Goal: Task Accomplishment & Management: Manage account settings

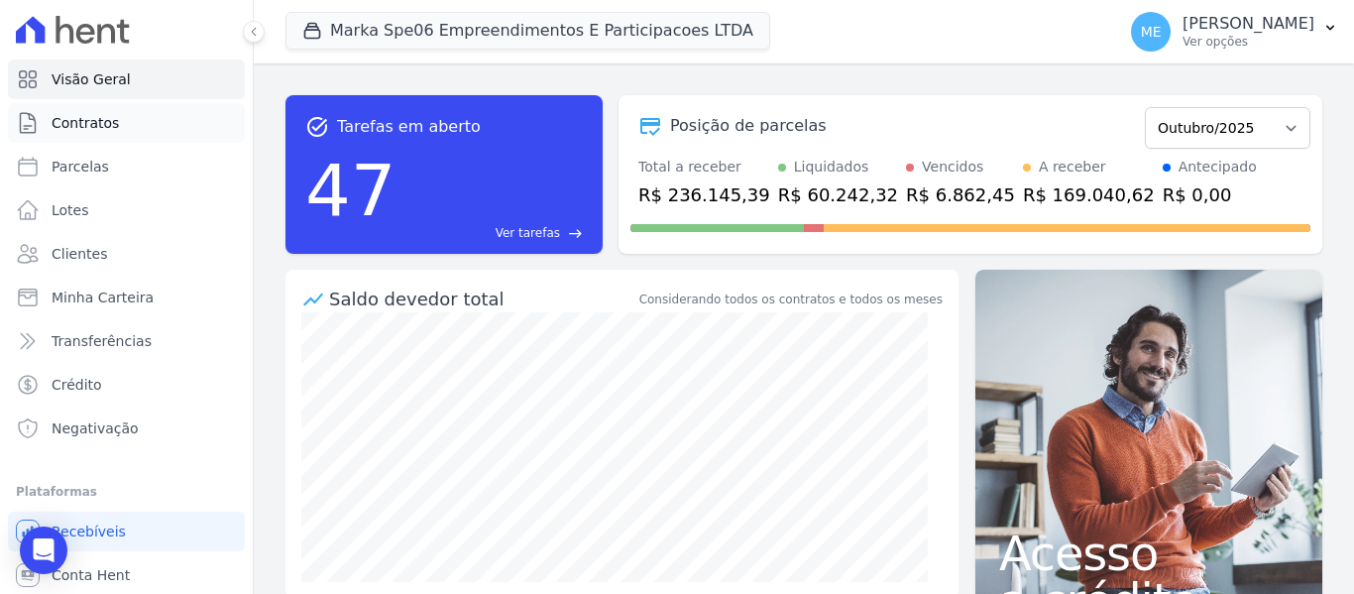
click at [111, 125] on span "Contratos" at bounding box center [85, 123] width 67 height 20
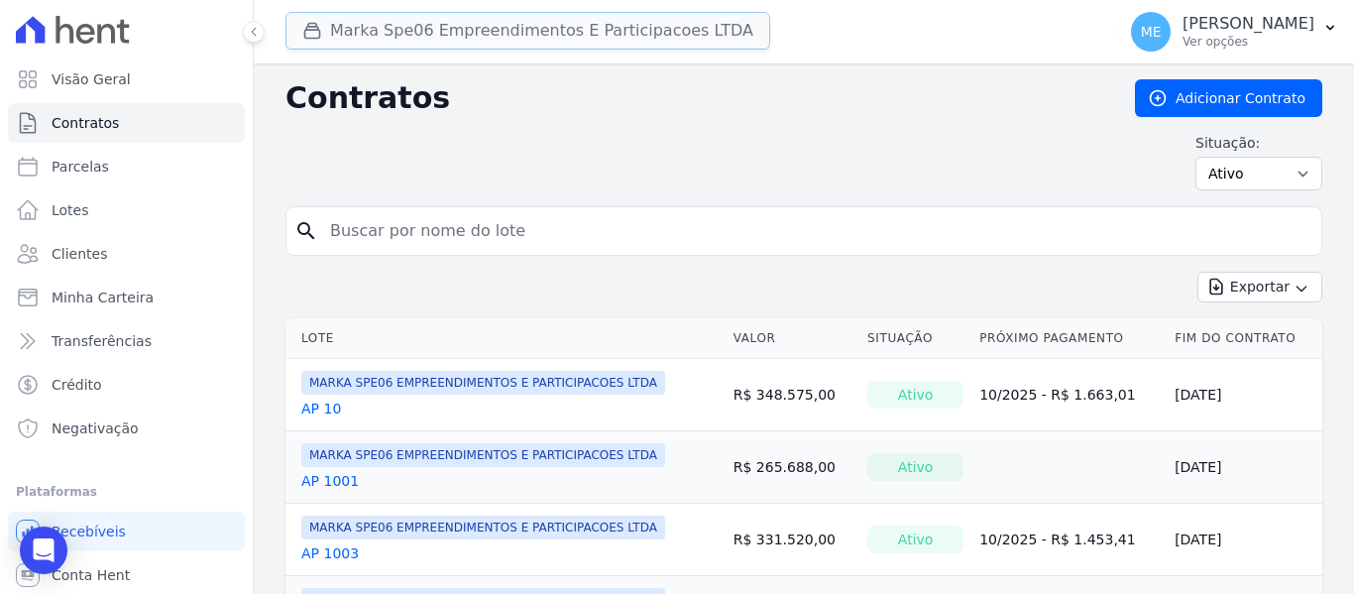
click at [423, 30] on button "Marka Spe06 Empreendimentos E Participacoes LTDA" at bounding box center [527, 31] width 485 height 38
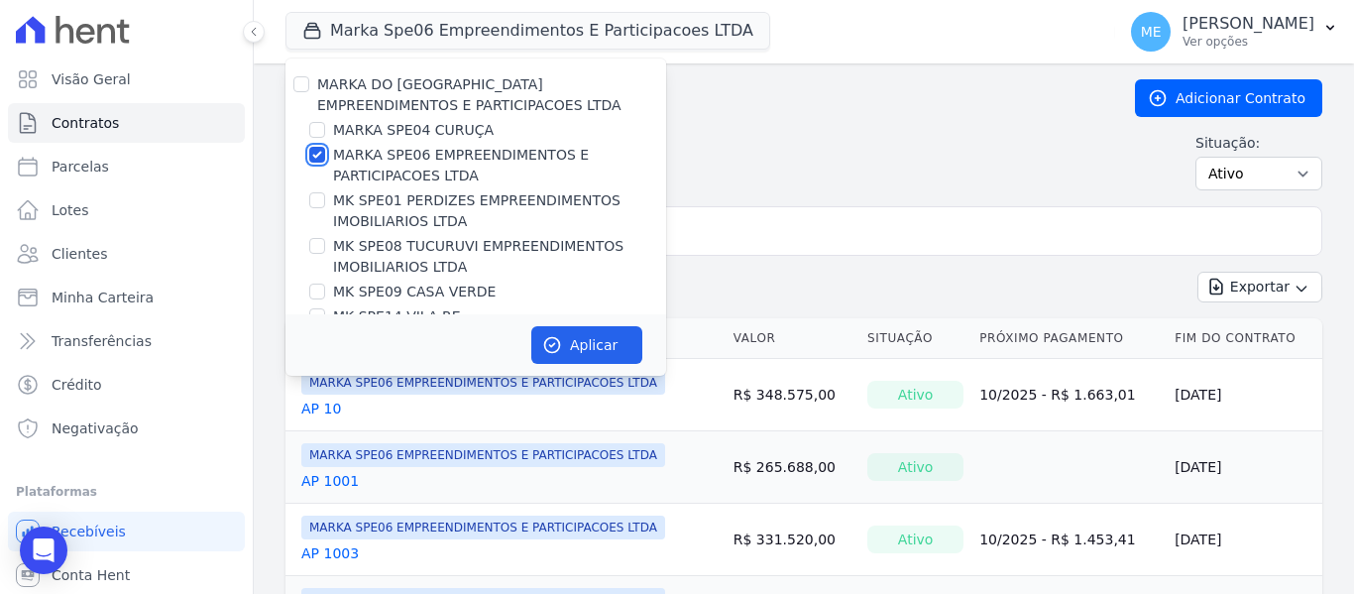
click at [316, 155] on input "MARKA SPE06 EMPREENDIMENTOS E PARTICIPACOES LTDA" at bounding box center [317, 155] width 16 height 16
checkbox input "false"
click at [320, 129] on input "MARKA SPE04 CURUÇA" at bounding box center [317, 130] width 16 height 16
checkbox input "true"
click at [563, 333] on button "Aplicar" at bounding box center [586, 345] width 111 height 38
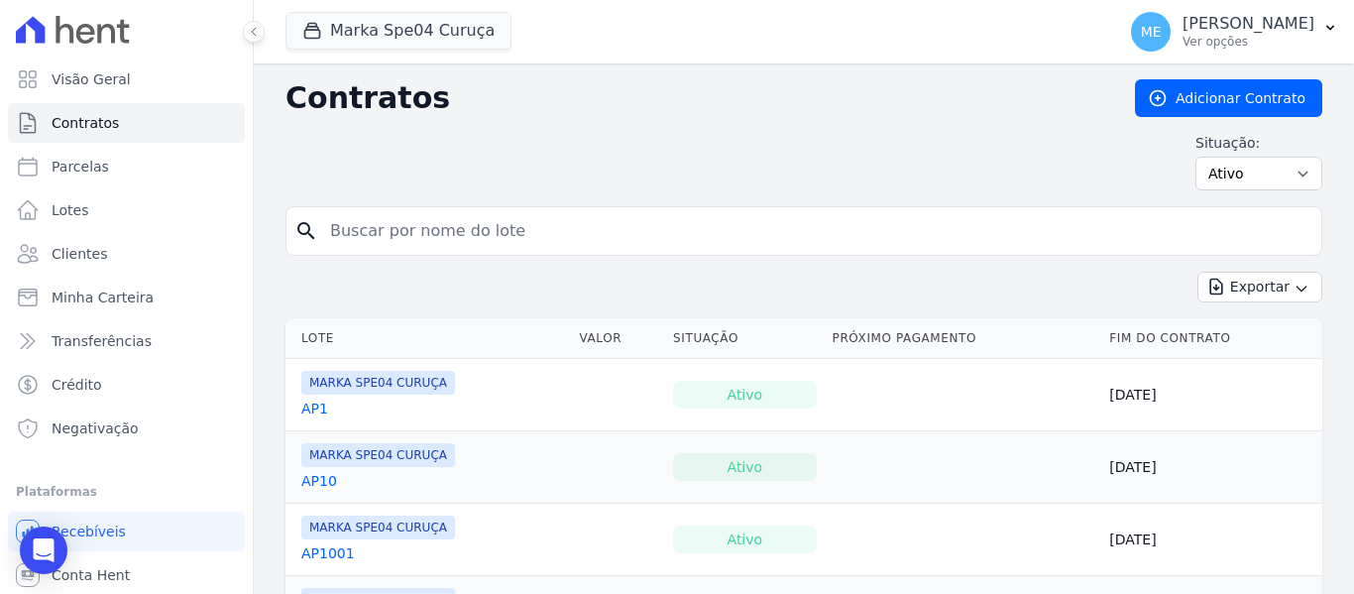
click at [746, 231] on input "search" at bounding box center [815, 231] width 995 height 40
click at [523, 232] on input "search" at bounding box center [815, 231] width 995 height 40
click at [523, 230] on input "search" at bounding box center [815, 231] width 995 height 40
click at [587, 228] on input "search" at bounding box center [815, 231] width 995 height 40
click at [985, 165] on div "Situação: Ativo Todos Pausado Distratado Rascunho Expirado Encerrado" at bounding box center [803, 161] width 1037 height 57
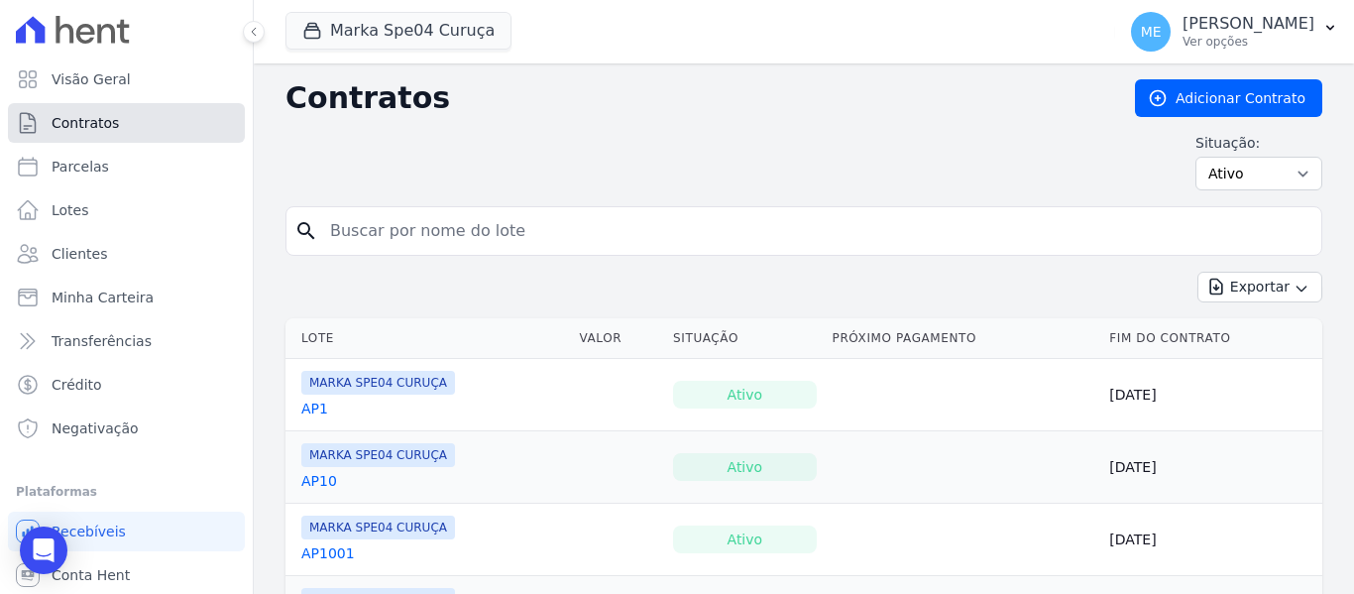
click at [164, 119] on link "Contratos" at bounding box center [126, 123] width 237 height 40
click at [341, 237] on input "search" at bounding box center [815, 231] width 995 height 40
click at [305, 232] on icon "search" at bounding box center [306, 231] width 24 height 24
click at [1168, 233] on input "search" at bounding box center [815, 231] width 995 height 40
click at [123, 119] on link "Contratos" at bounding box center [126, 123] width 237 height 40
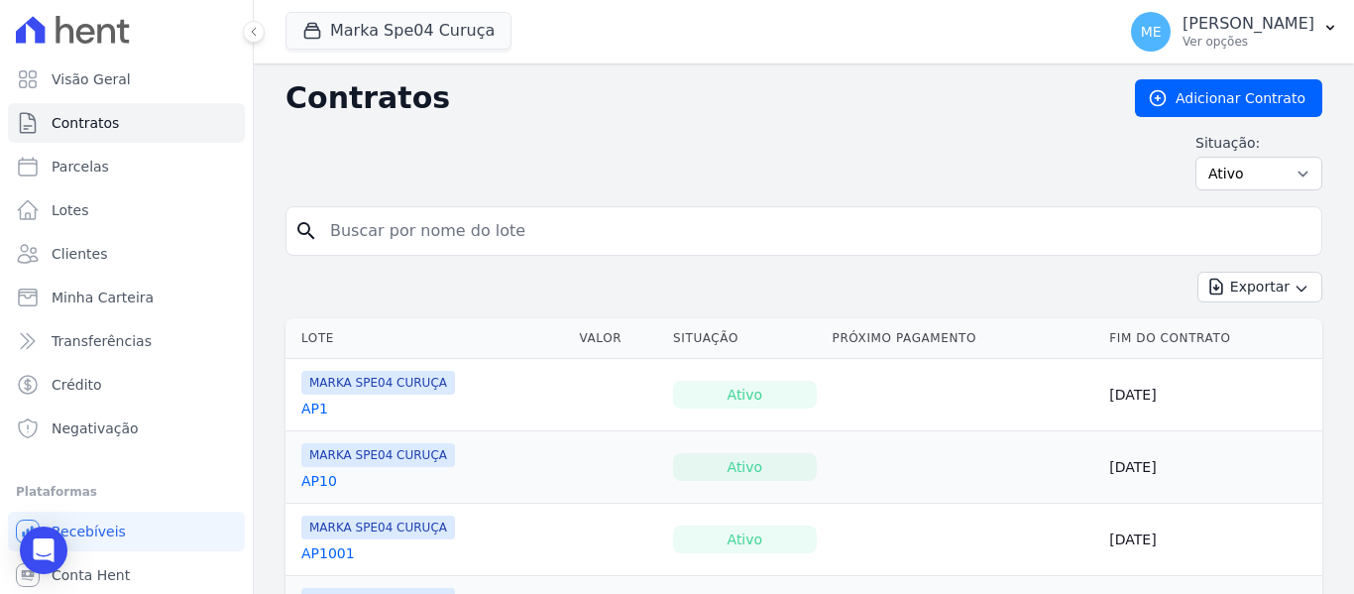
click at [559, 229] on input "search" at bounding box center [815, 231] width 995 height 40
click at [592, 221] on input "search" at bounding box center [815, 231] width 995 height 40
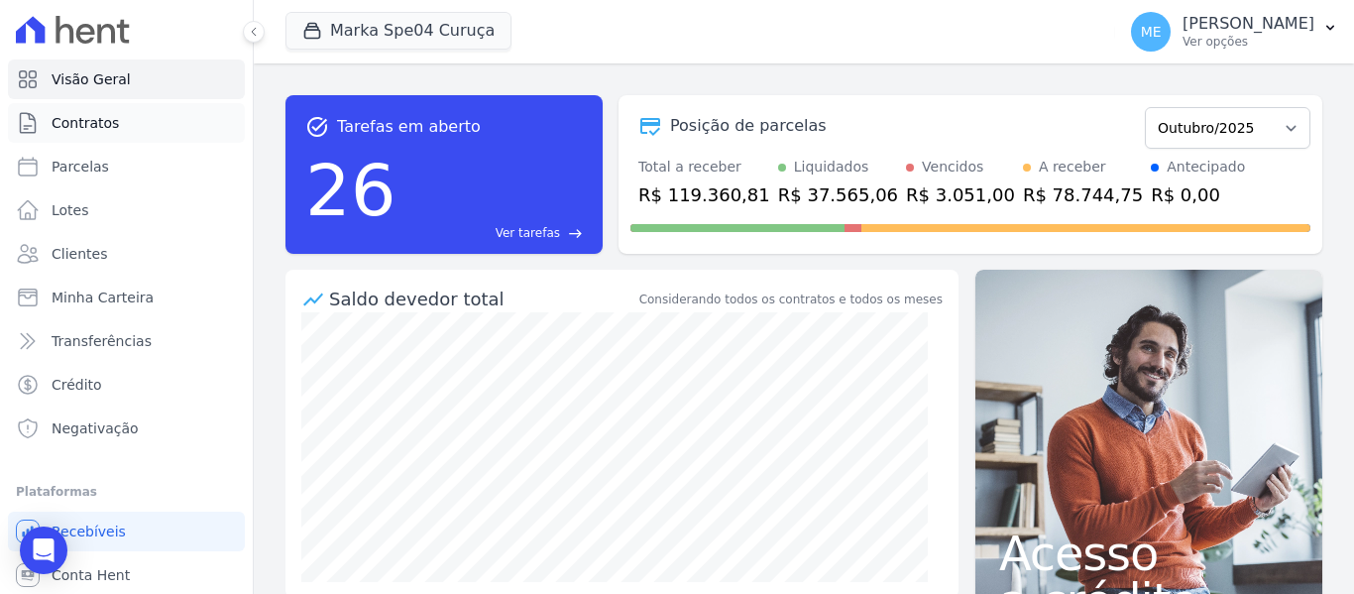
click at [43, 113] on link "Contratos" at bounding box center [126, 123] width 237 height 40
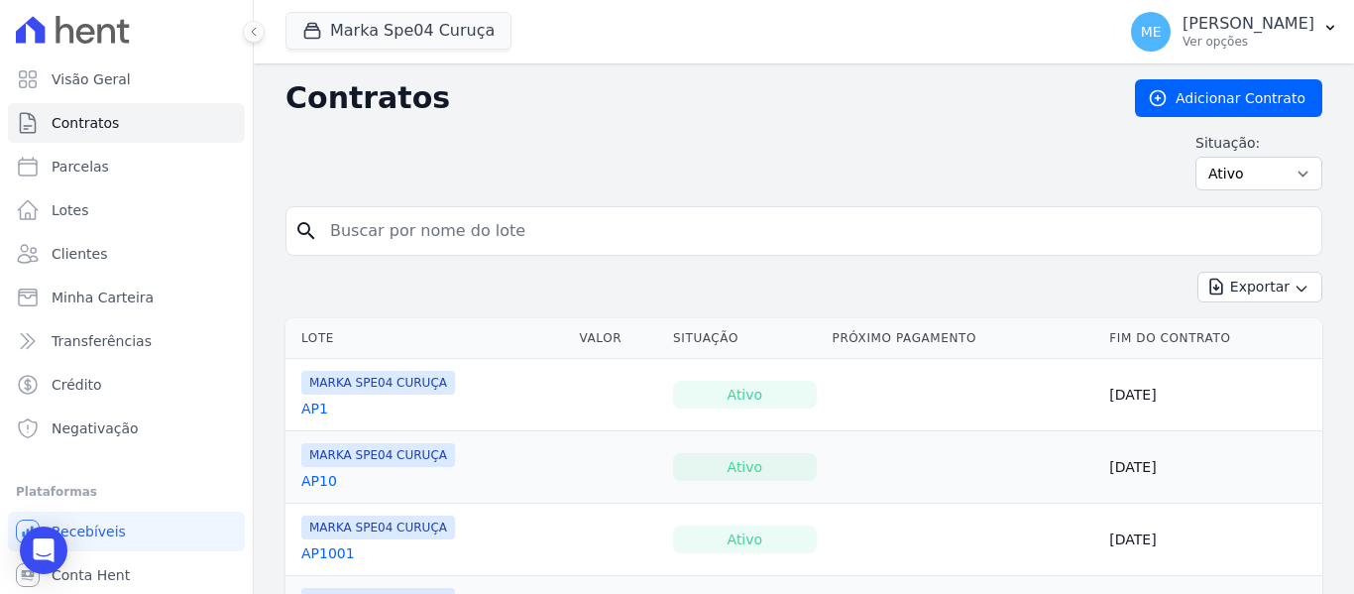
click at [858, 222] on input "search" at bounding box center [815, 231] width 995 height 40
click at [527, 241] on input "search" at bounding box center [815, 231] width 995 height 40
click at [356, 283] on div "Exportar Exportar PDF Exportar CSV Exportar Fichas" at bounding box center [803, 295] width 1037 height 47
click at [364, 227] on input "search" at bounding box center [815, 231] width 995 height 40
click at [545, 152] on div "Situação: Ativo Todos Pausado Distratado Rascunho Expirado Encerrado" at bounding box center [803, 161] width 1037 height 57
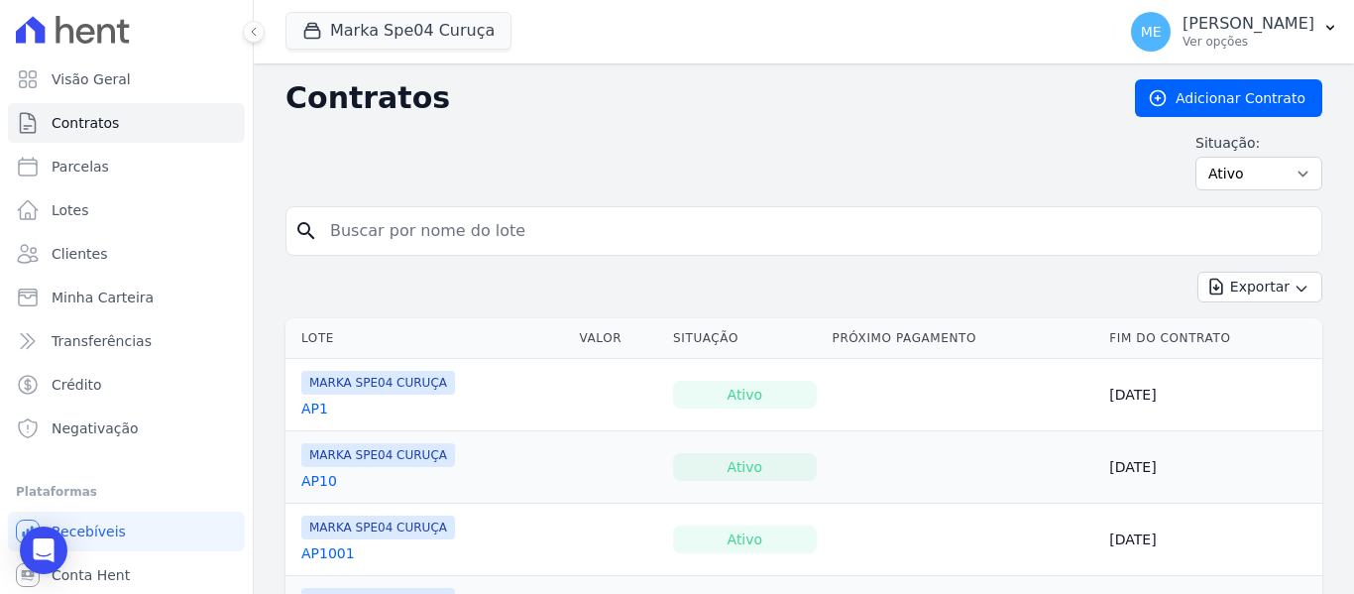
click at [844, 223] on input "search" at bounding box center [815, 231] width 995 height 40
click at [601, 137] on div "Situação: Ativo Todos Pausado Distratado Rascunho Expirado Encerrado" at bounding box center [803, 161] width 1037 height 57
click at [308, 227] on icon "search" at bounding box center [306, 231] width 24 height 24
click at [450, 221] on input "search" at bounding box center [815, 231] width 995 height 40
drag, startPoint x: 1184, startPoint y: 219, endPoint x: 1166, endPoint y: 145, distance: 76.7
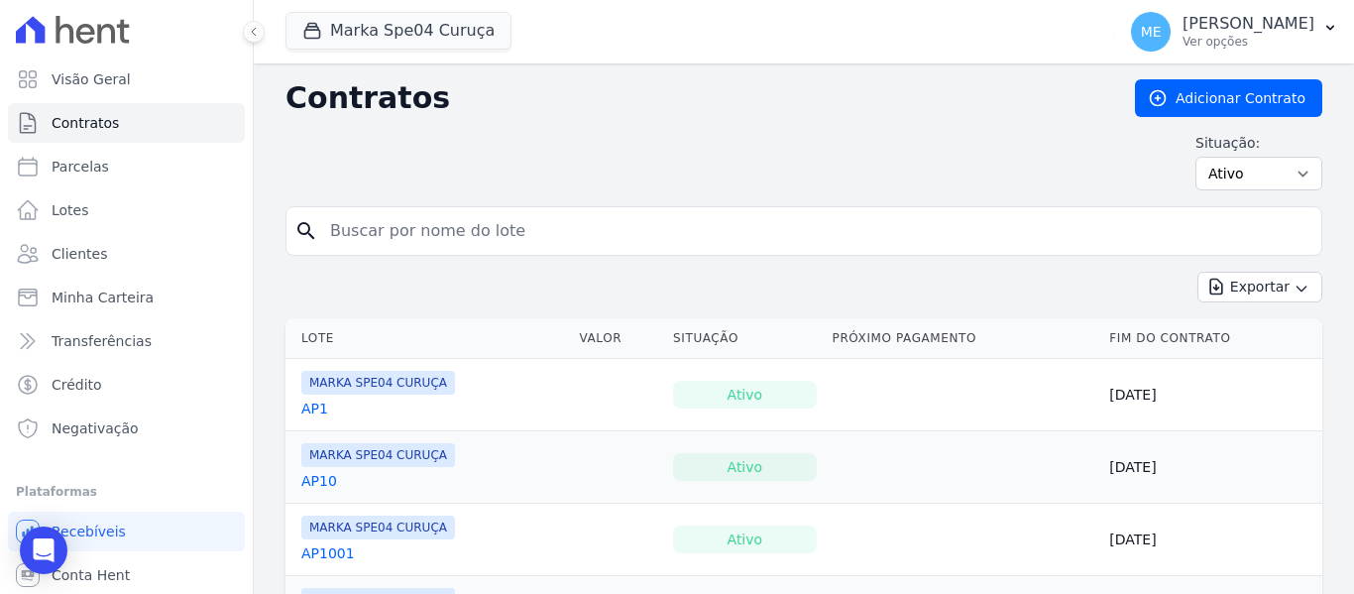
click at [1155, 115] on link "Adicionar Contrato" at bounding box center [1228, 98] width 187 height 38
click at [98, 127] on span "Contratos" at bounding box center [85, 123] width 67 height 20
click at [692, 216] on input "search" at bounding box center [815, 231] width 995 height 40
click at [693, 215] on input "search" at bounding box center [815, 231] width 995 height 40
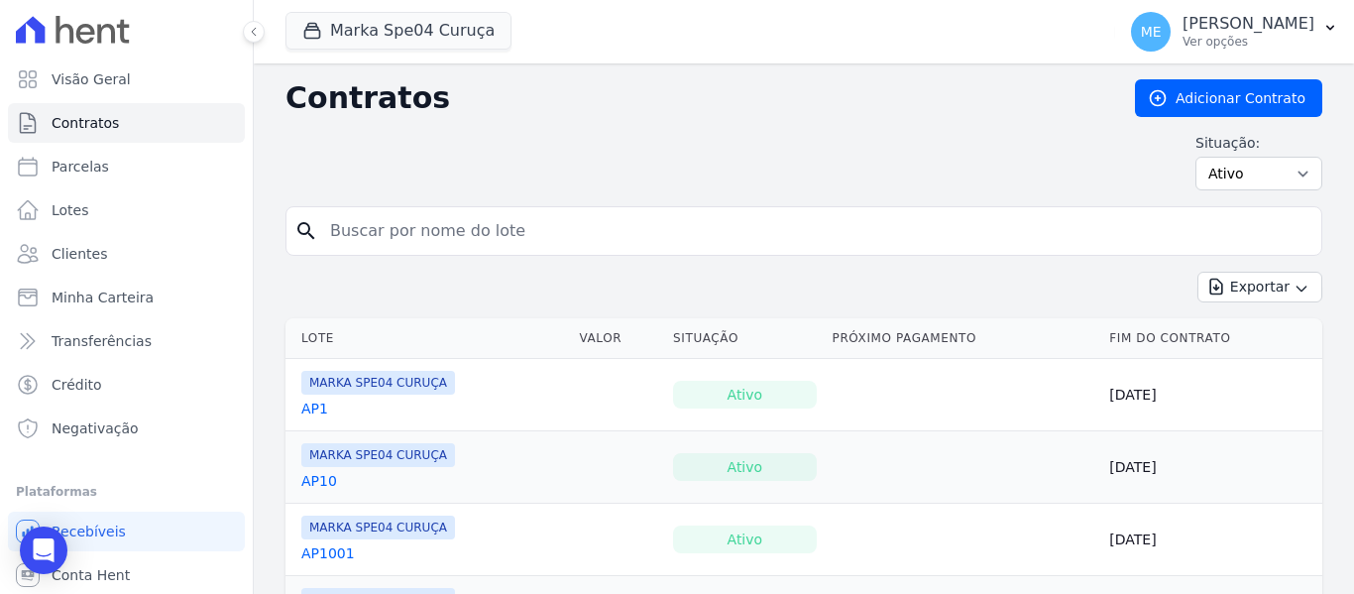
click at [742, 232] on input "search" at bounding box center [815, 231] width 995 height 40
click at [612, 246] on input "search" at bounding box center [815, 231] width 995 height 40
click at [640, 232] on input "search" at bounding box center [815, 231] width 995 height 40
click at [640, 230] on input "search" at bounding box center [815, 231] width 995 height 40
click at [568, 239] on input "search" at bounding box center [815, 231] width 995 height 40
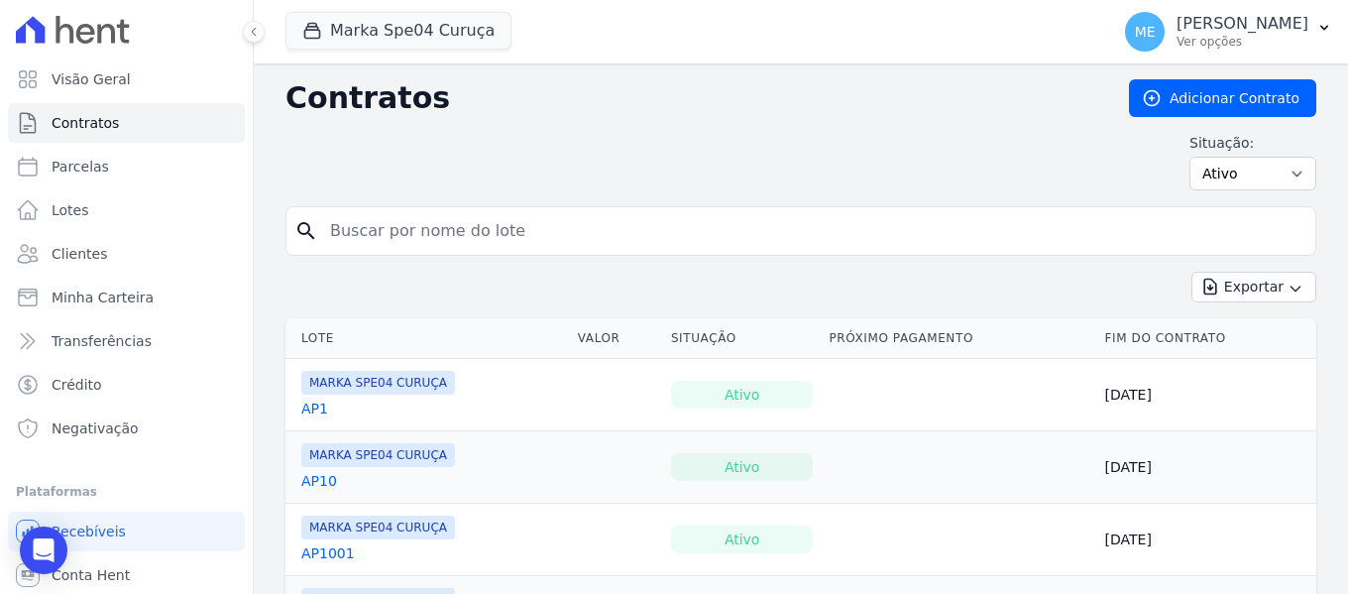
click at [672, 233] on input "search" at bounding box center [812, 231] width 989 height 40
drag, startPoint x: 686, startPoint y: 187, endPoint x: 695, endPoint y: 182, distance: 10.2
click at [695, 182] on div "Situação: Ativo Todos Pausado Distratado Rascunho Expirado Encerrado" at bounding box center [800, 161] width 1031 height 57
click at [773, 232] on input "search" at bounding box center [812, 231] width 989 height 40
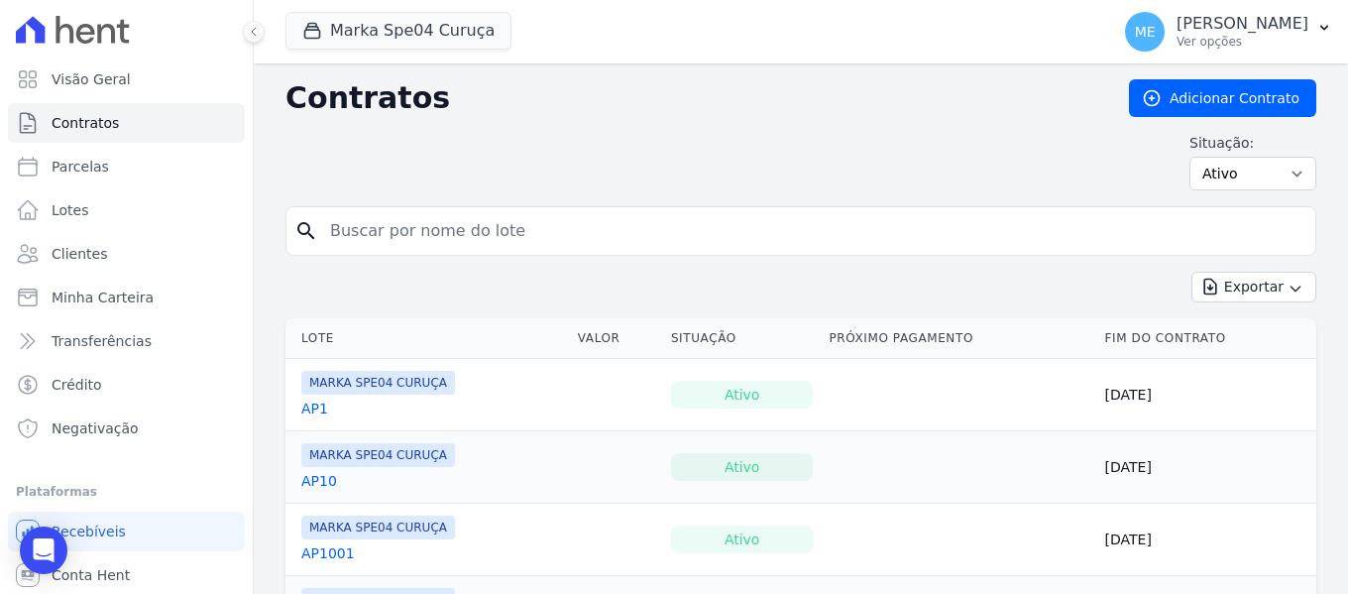
click at [555, 318] on th "Lote" at bounding box center [427, 338] width 284 height 41
click at [569, 210] on div "search" at bounding box center [800, 231] width 1031 height 50
drag, startPoint x: 566, startPoint y: 221, endPoint x: 560, endPoint y: 232, distance: 12.4
click at [565, 220] on input "search" at bounding box center [812, 231] width 989 height 40
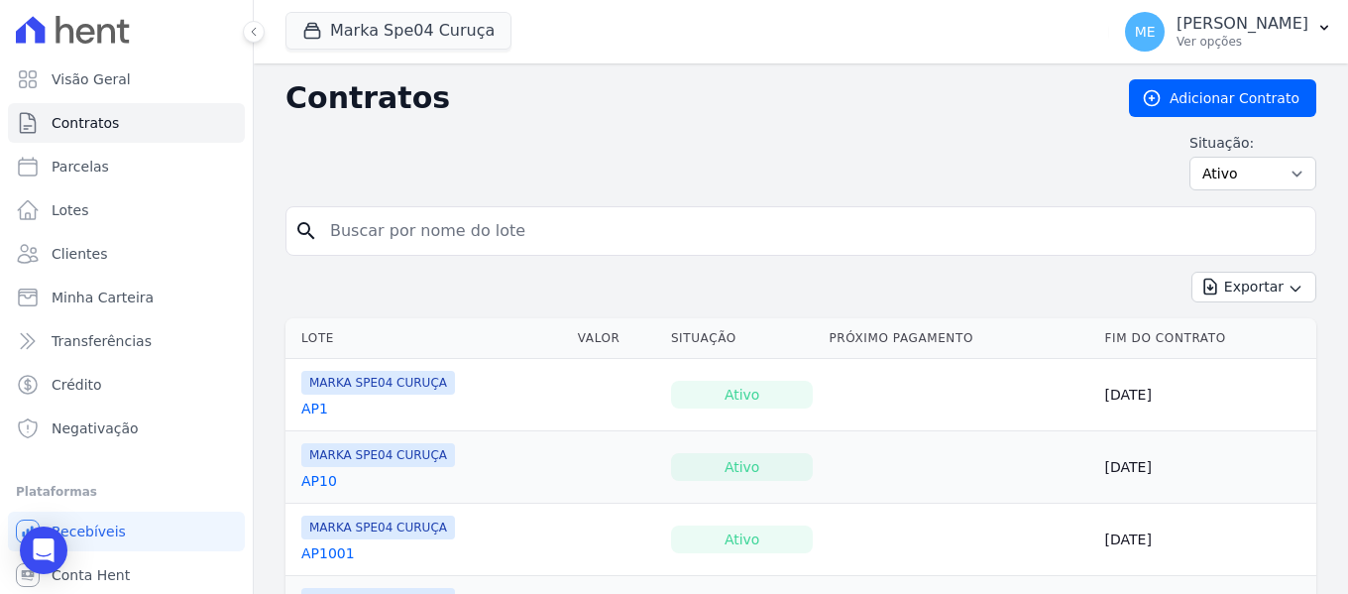
click at [557, 229] on input "search" at bounding box center [812, 231] width 989 height 40
type input "H"
type input "101"
drag, startPoint x: 500, startPoint y: 262, endPoint x: 516, endPoint y: 270, distance: 18.6
click at [501, 262] on form "search 101" at bounding box center [800, 238] width 1031 height 65
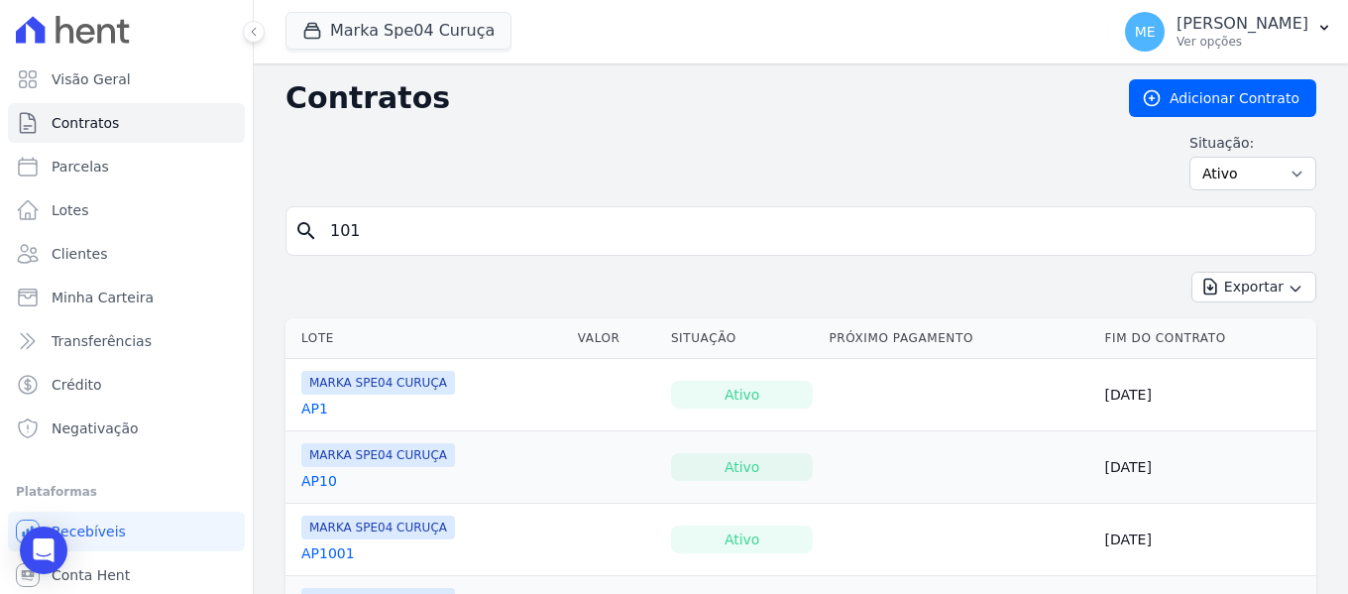
click at [732, 237] on input "101" at bounding box center [812, 231] width 989 height 40
drag, startPoint x: 946, startPoint y: 300, endPoint x: 962, endPoint y: 293, distance: 18.2
click at [952, 297] on div "Exportar Exportar PDF Exportar CSV Exportar Fichas" at bounding box center [800, 295] width 1031 height 47
click at [297, 236] on icon "search" at bounding box center [306, 231] width 24 height 24
click at [475, 223] on input "search" at bounding box center [812, 231] width 989 height 40
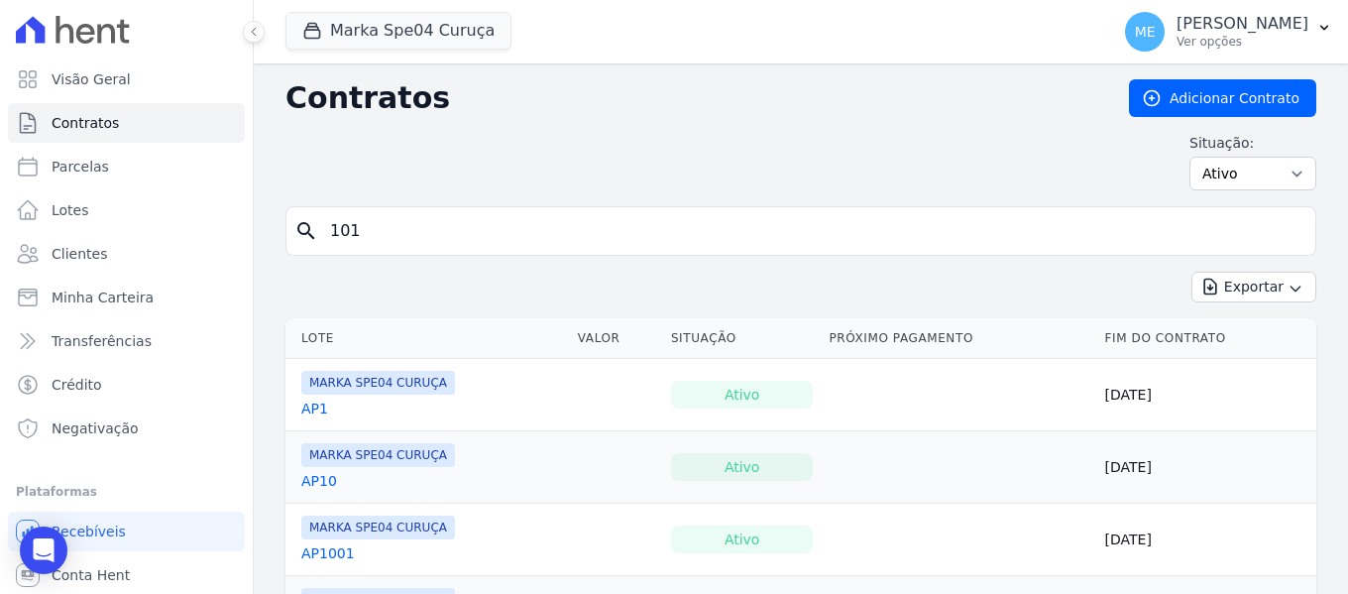
click at [334, 277] on div "Exportar Exportar PDF Exportar CSV Exportar Fichas" at bounding box center [800, 295] width 1031 height 47
click at [410, 229] on input "101" at bounding box center [812, 231] width 989 height 40
type input "1"
type input "802"
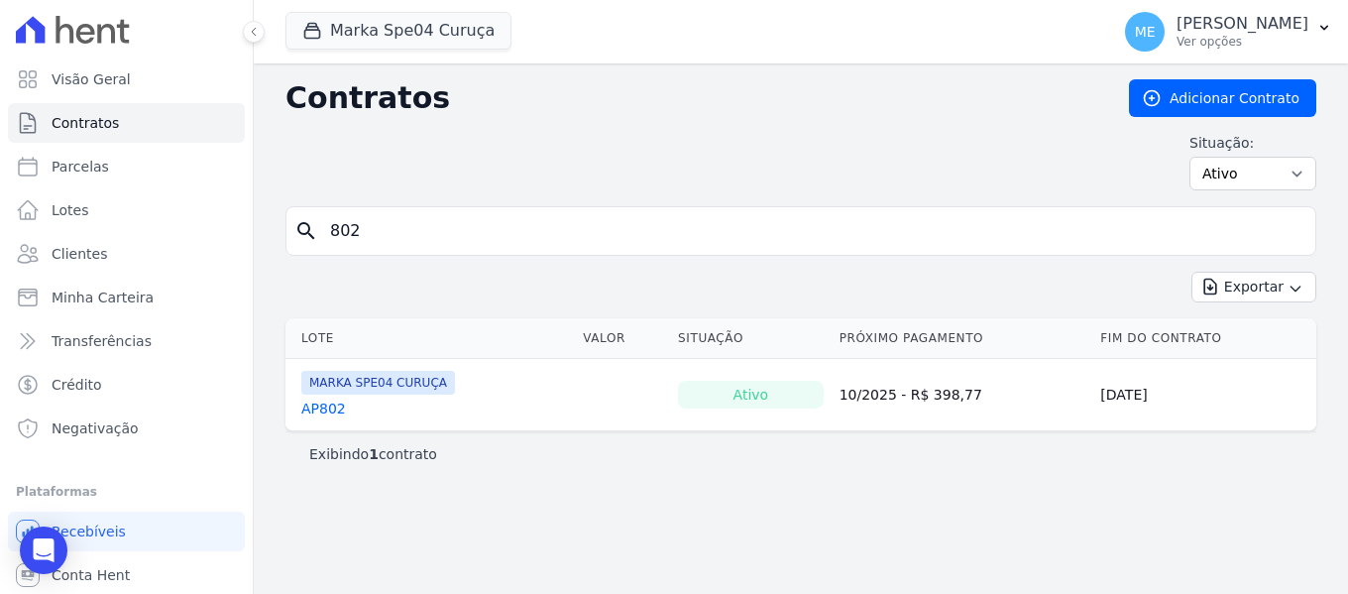
click at [455, 224] on input "802" at bounding box center [812, 231] width 989 height 40
type input "8"
click at [455, 224] on input "search" at bounding box center [812, 231] width 989 height 40
type input "802"
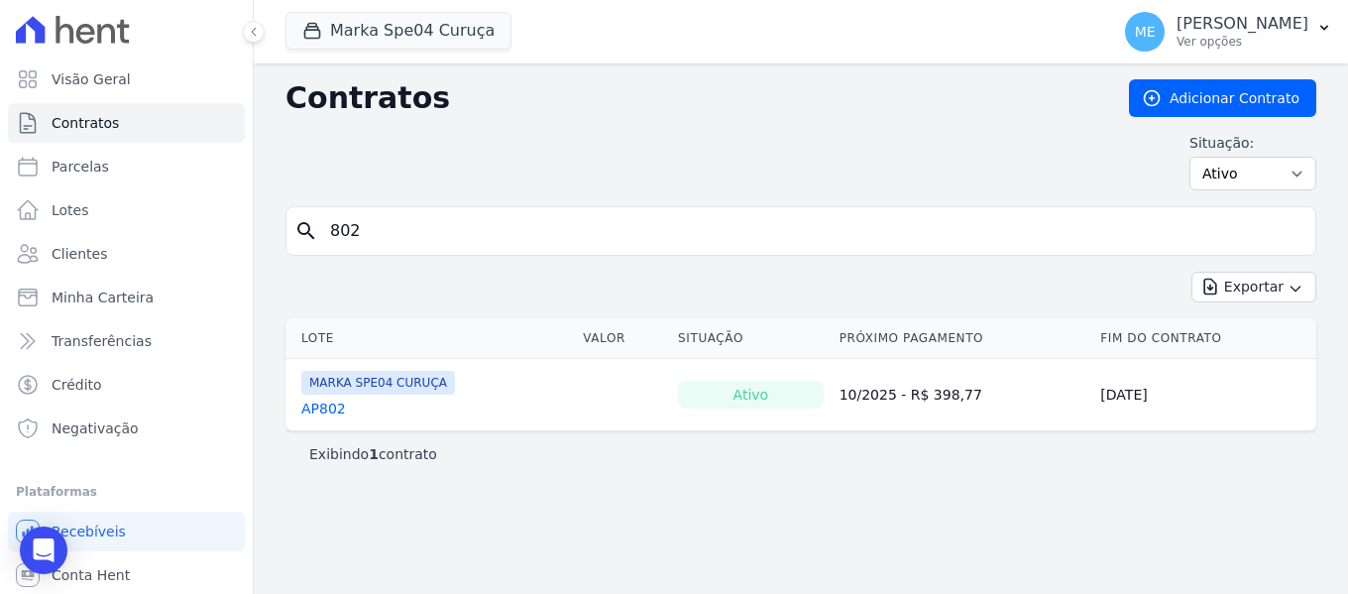
click at [337, 399] on link "AP802" at bounding box center [323, 408] width 45 height 20
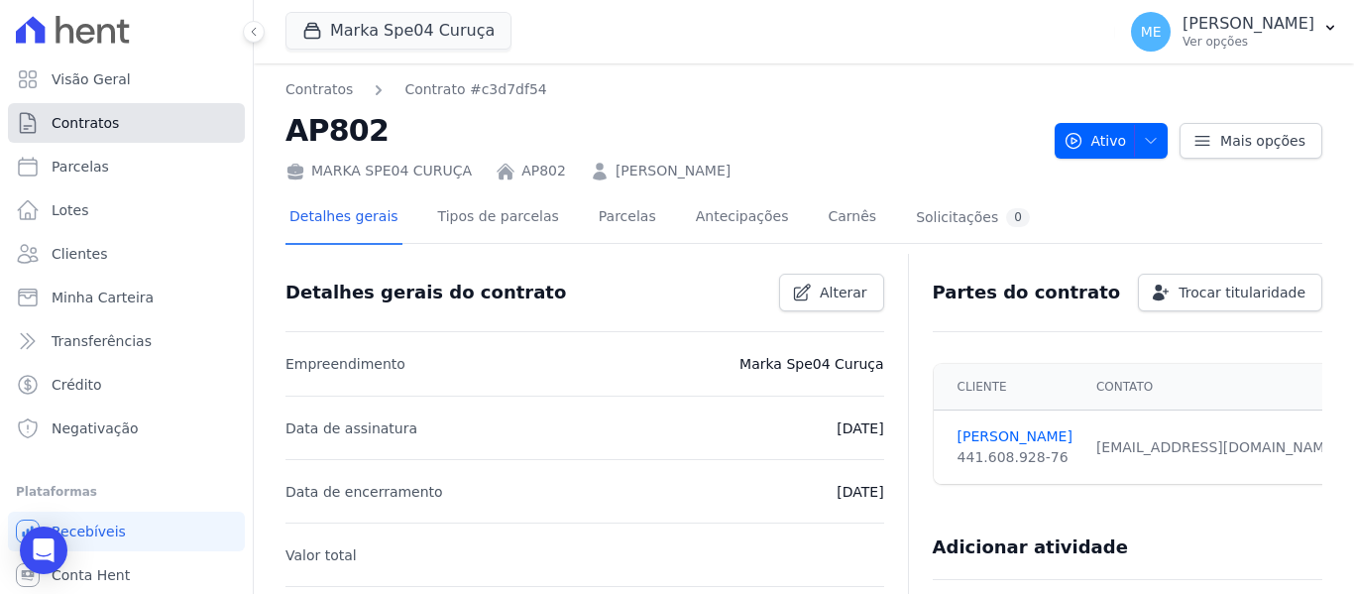
click at [98, 115] on span "Contratos" at bounding box center [85, 123] width 67 height 20
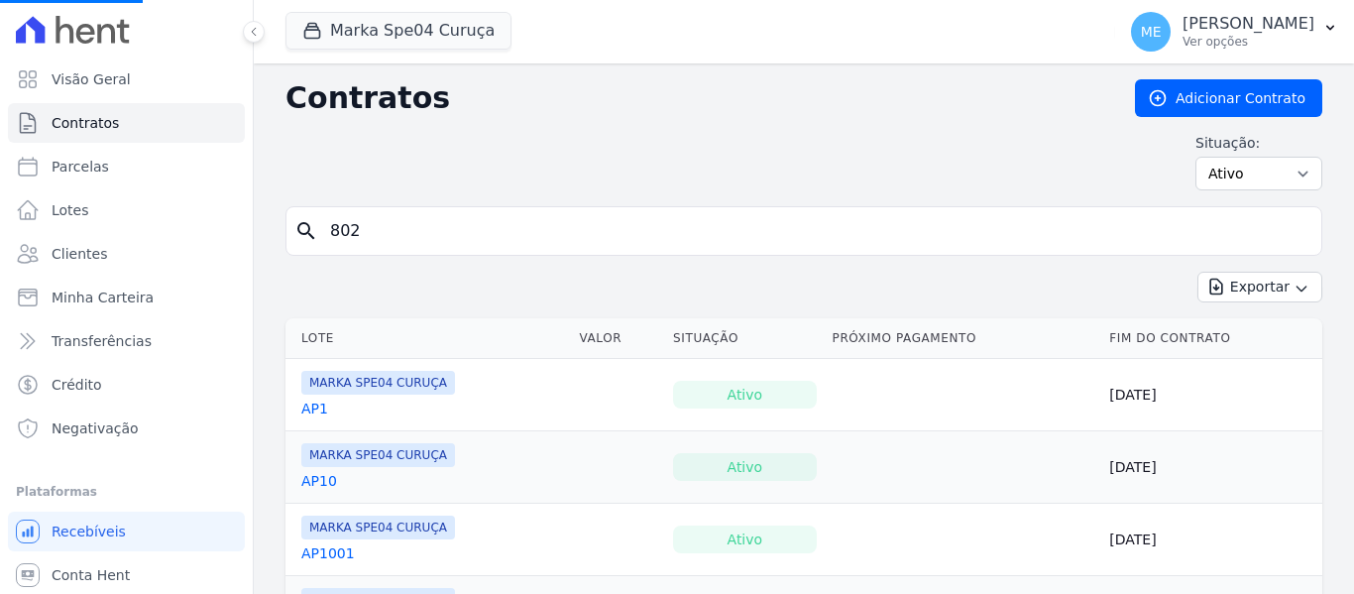
click at [394, 225] on input "802" at bounding box center [815, 231] width 995 height 40
click at [484, 246] on input "search" at bounding box center [815, 231] width 995 height 40
type input "802"
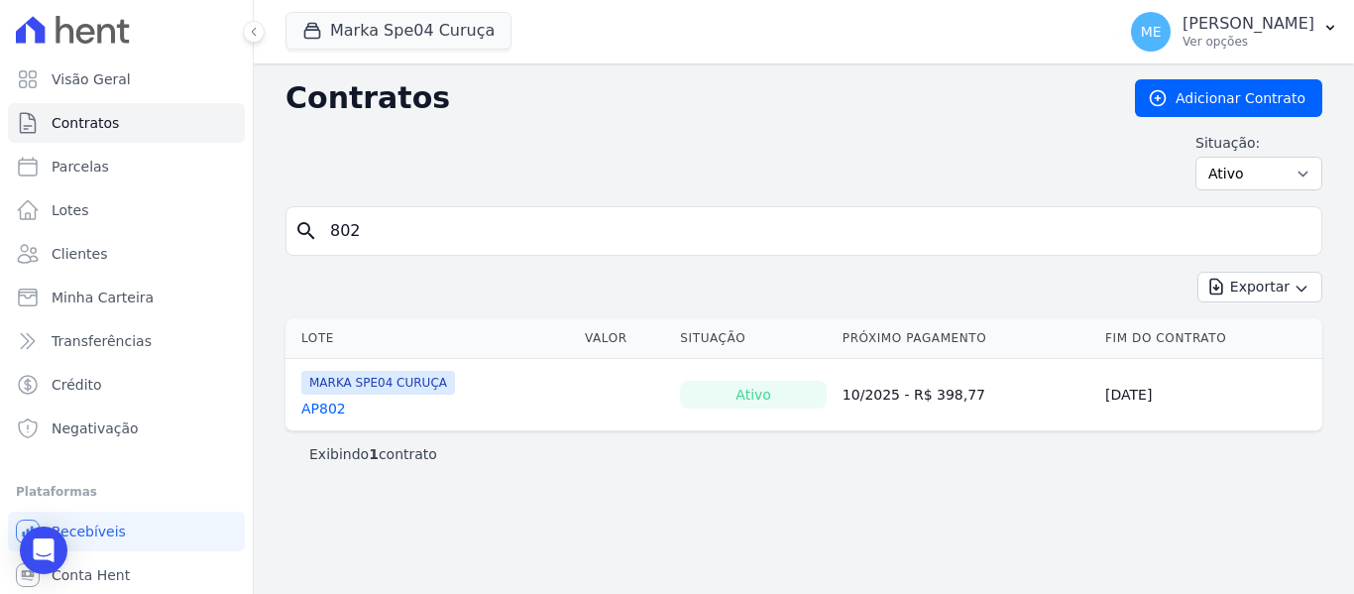
click at [330, 410] on link "AP802" at bounding box center [323, 408] width 45 height 20
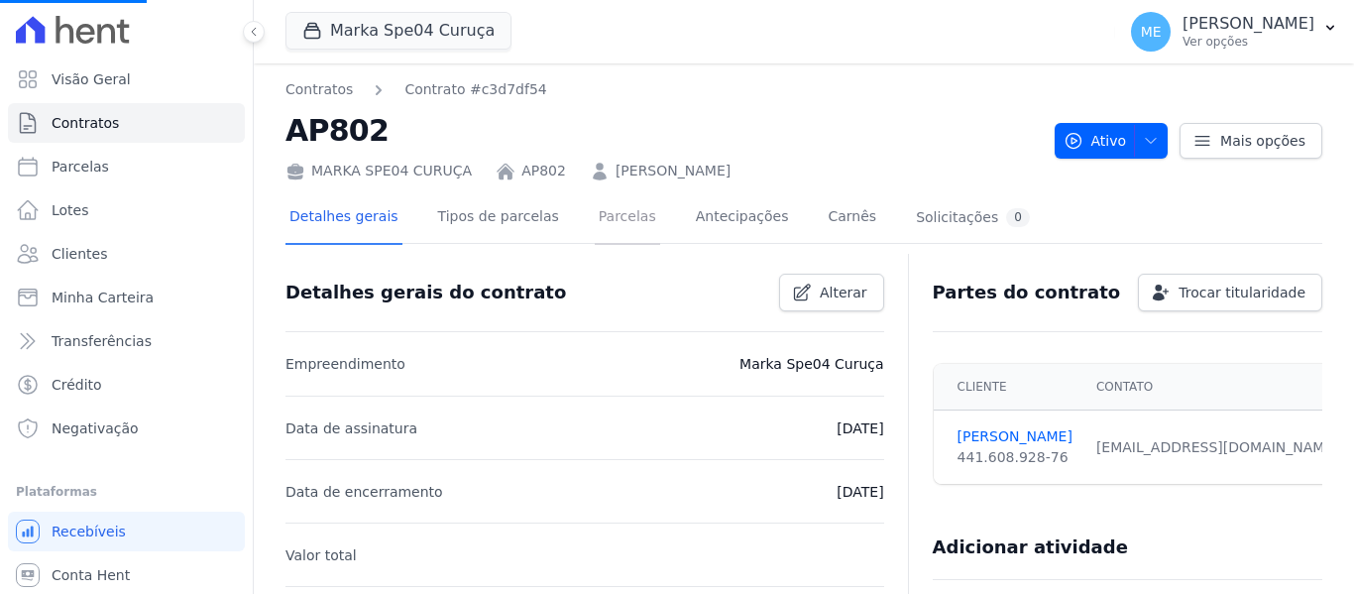
click at [595, 222] on link "Parcelas" at bounding box center [627, 218] width 65 height 53
click at [619, 219] on link "Parcelas" at bounding box center [627, 218] width 65 height 53
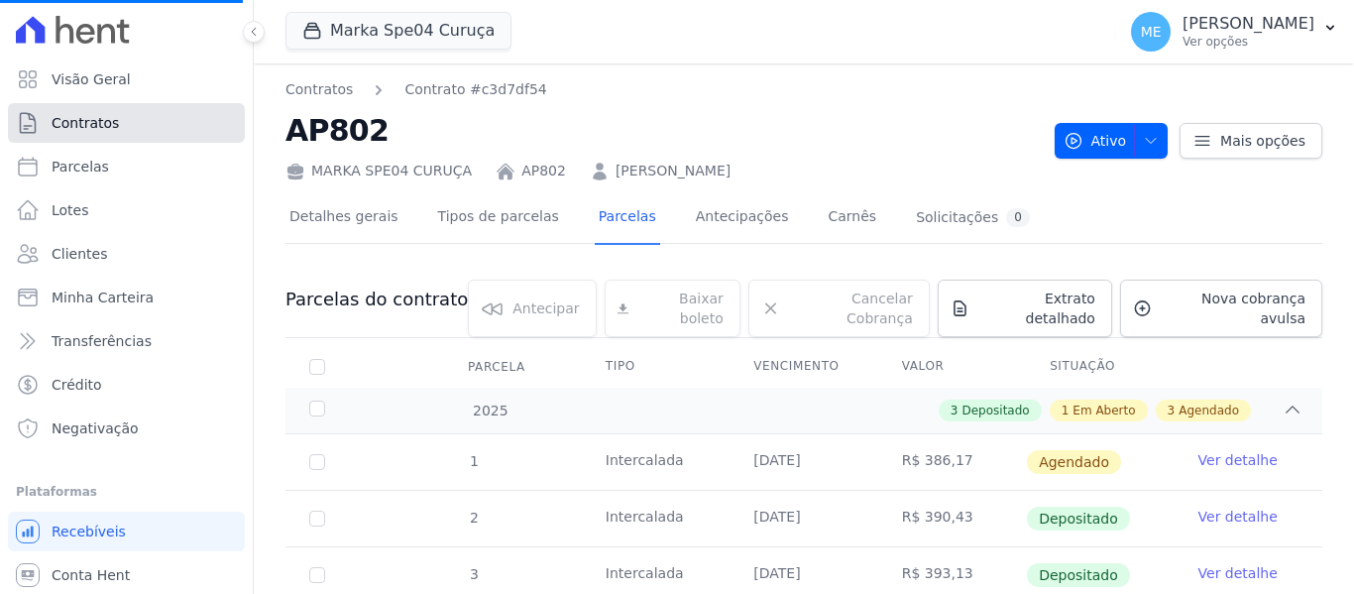
click at [106, 117] on span "Contratos" at bounding box center [85, 123] width 67 height 20
click at [135, 113] on link "Contratos" at bounding box center [126, 123] width 237 height 40
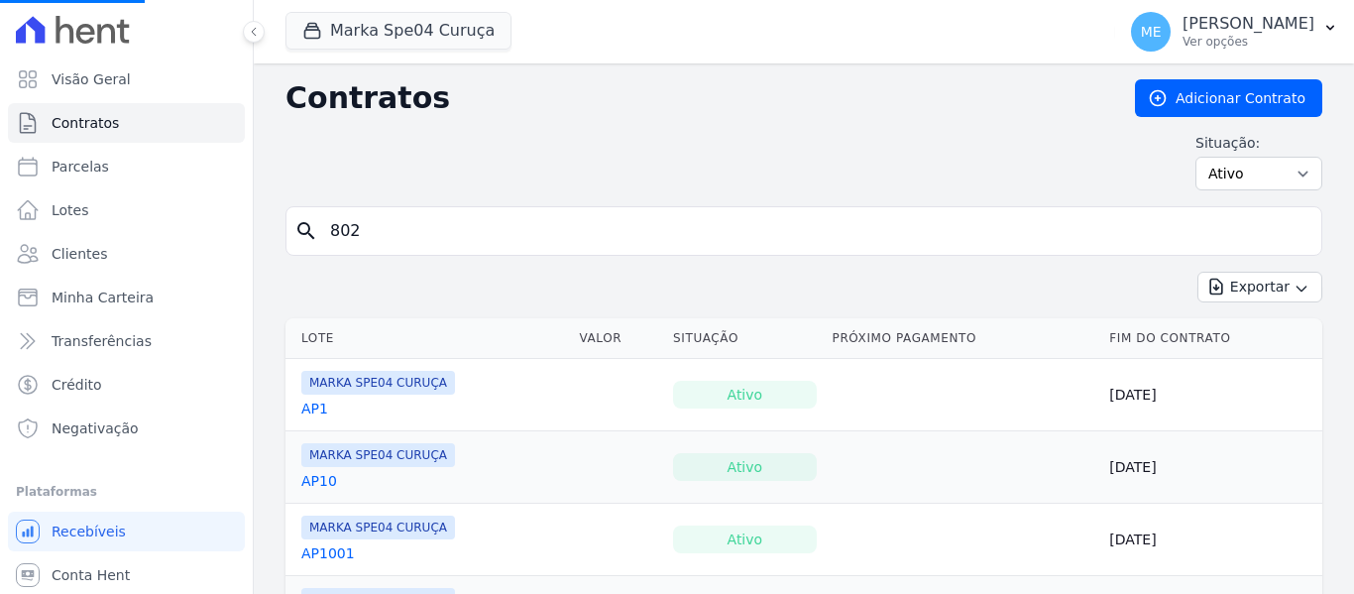
click at [411, 226] on input "802" at bounding box center [815, 231] width 995 height 40
type input "812"
click at [411, 231] on input "search" at bounding box center [815, 231] width 995 height 40
type input "812"
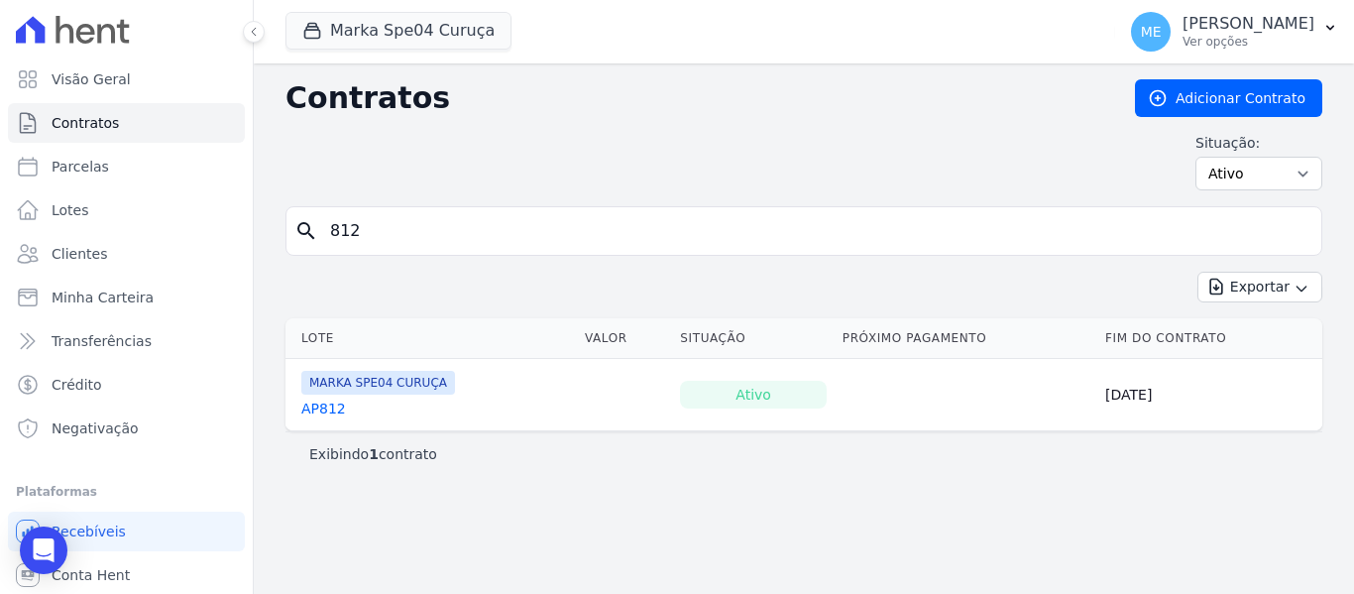
click at [326, 412] on link "AP812" at bounding box center [323, 408] width 45 height 20
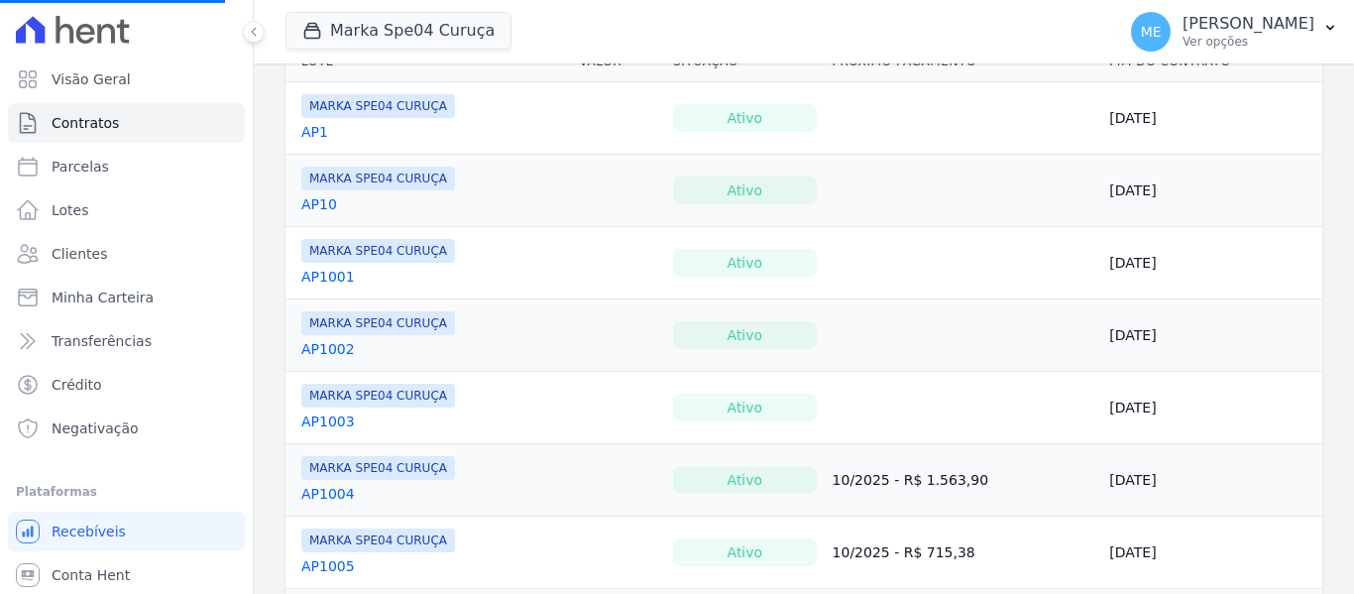
scroll to position [297, 0]
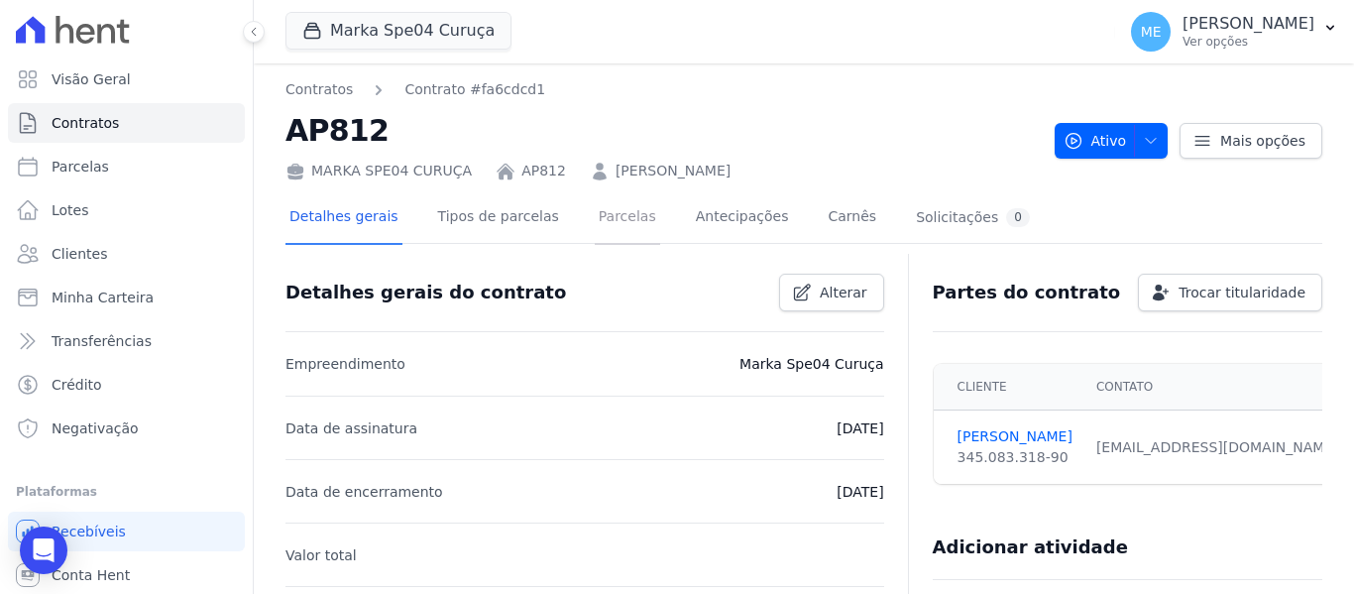
click at [612, 212] on link "Parcelas" at bounding box center [627, 218] width 65 height 53
click at [1332, 26] on icon "button" at bounding box center [1330, 28] width 16 height 16
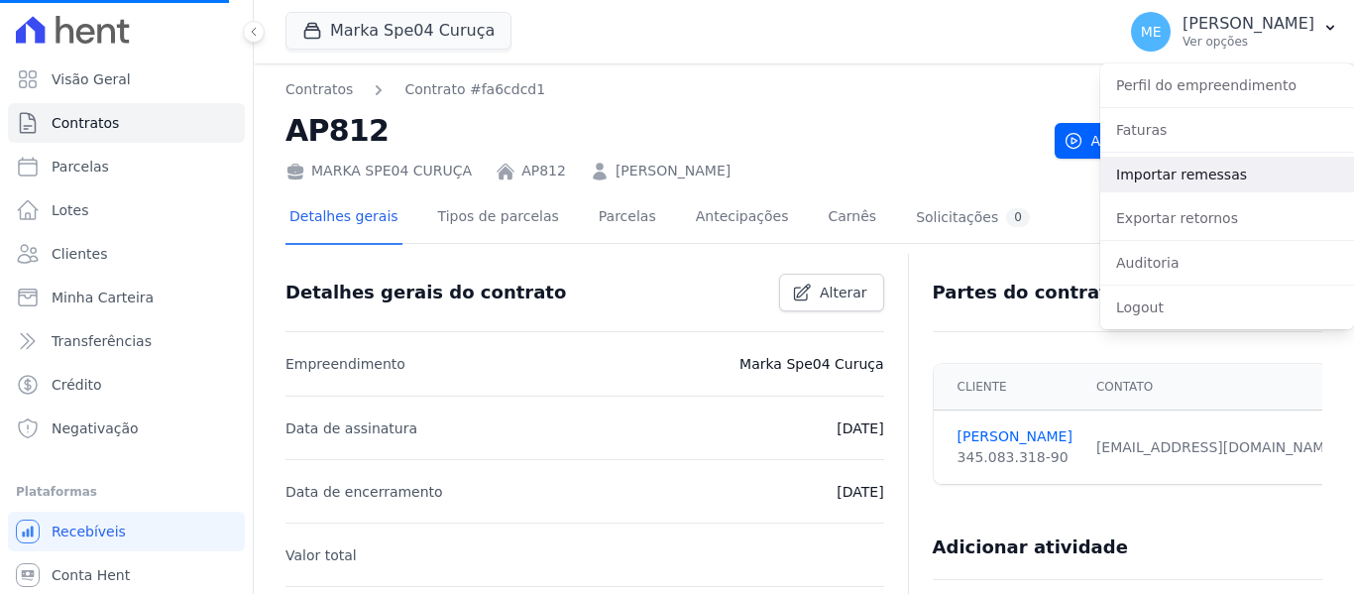
click at [1176, 169] on link "Importar remessas" at bounding box center [1227, 175] width 254 height 36
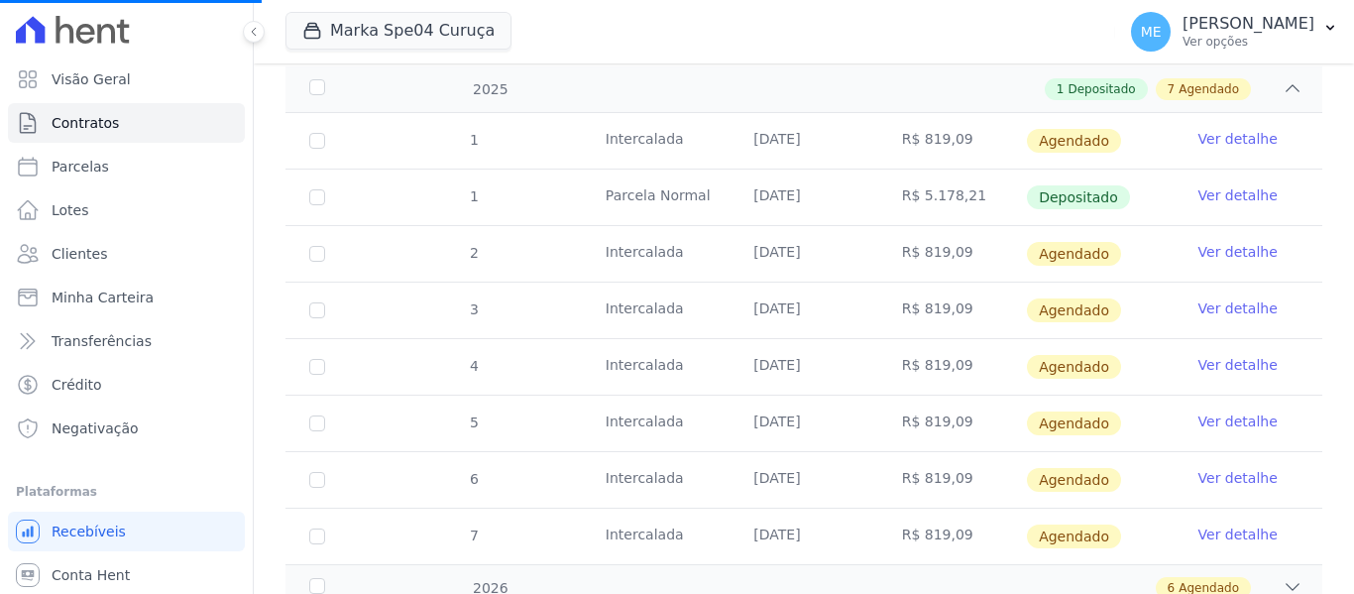
scroll to position [382, 0]
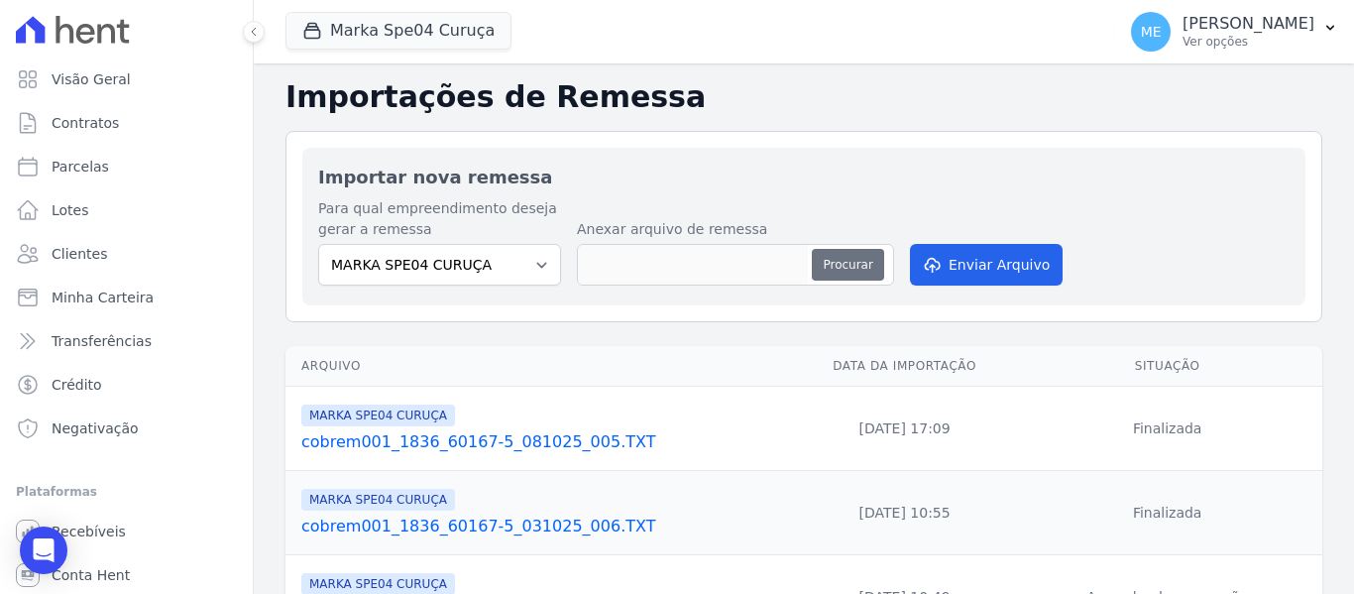
click at [842, 268] on button "Procurar" at bounding box center [847, 265] width 71 height 32
type input "cobrem001_1836_60167-5_141025_004.TXT"
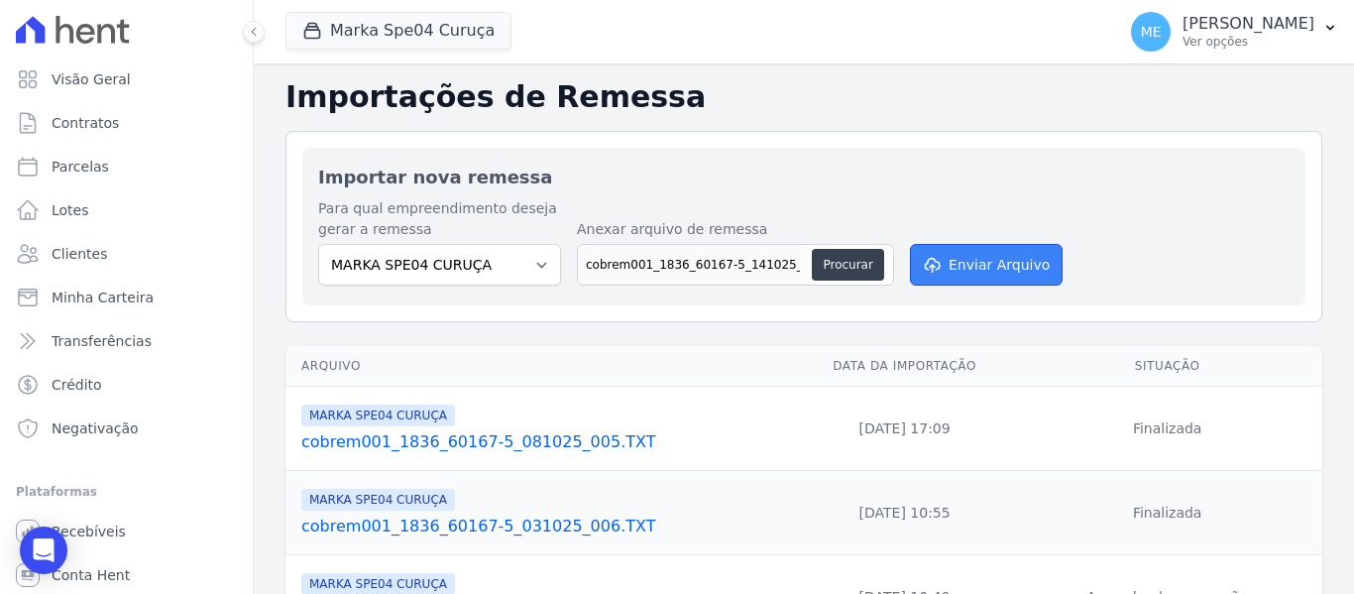
click at [969, 262] on button "Enviar Arquivo" at bounding box center [986, 265] width 153 height 42
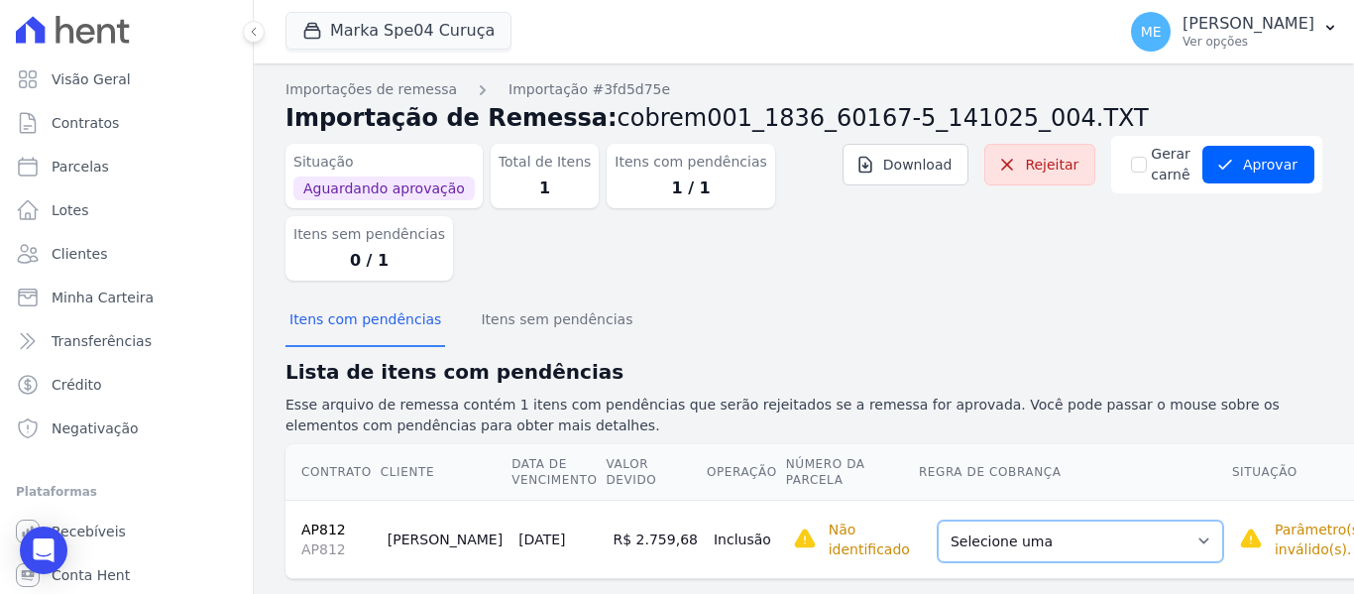
click at [1121, 537] on select "Selecione uma Nova Parcela Avulsa Parcela Avulsa Existente Parcela Normal (1 X …" at bounding box center [1080, 541] width 285 height 42
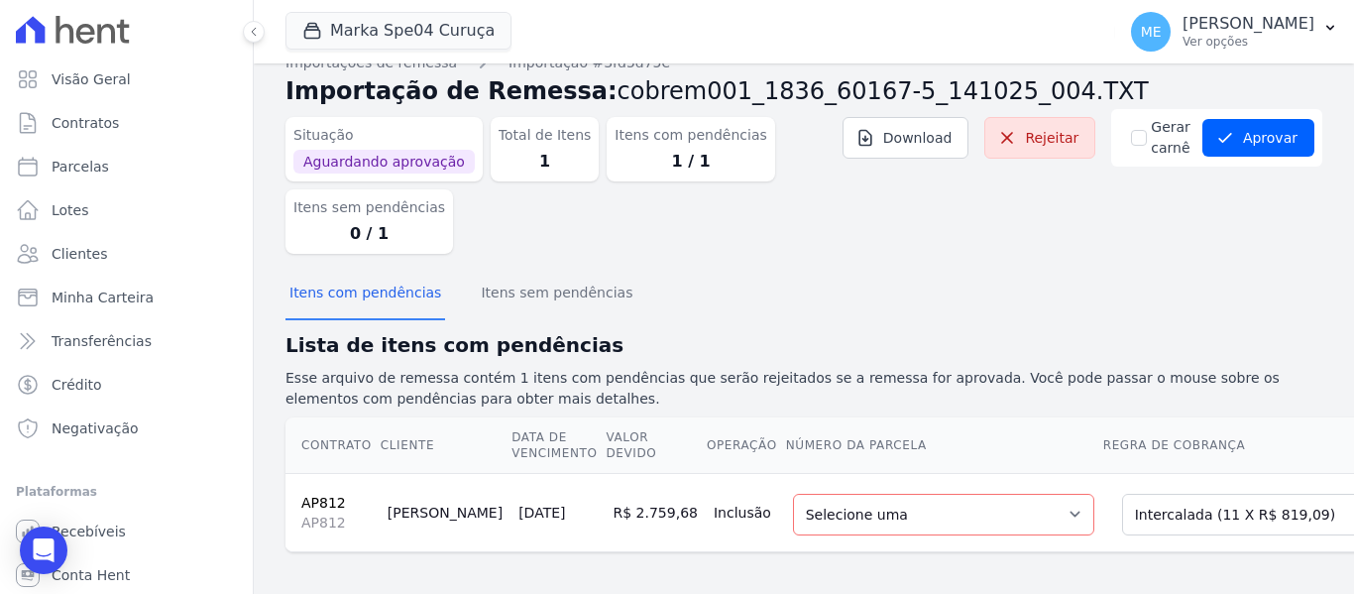
scroll to position [49, 0]
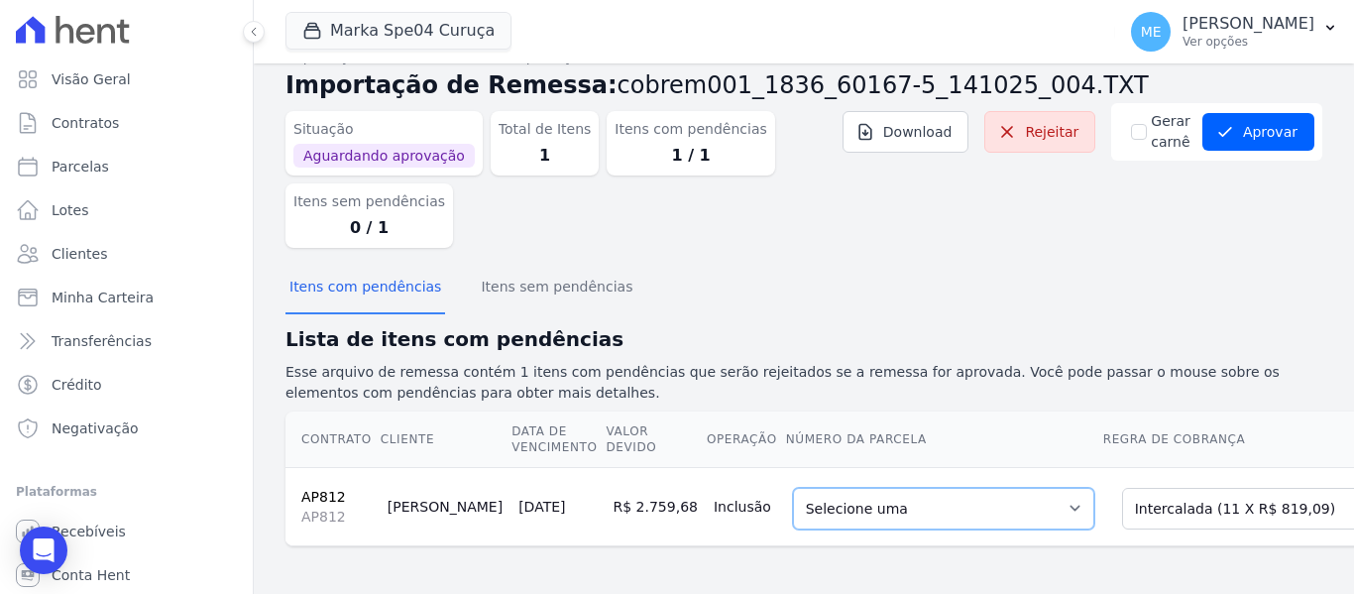
click at [978, 488] on select "Selecione uma 1 - 25/06/2025 - R$ 819,09 - Agendado 2 - 25/07/2025 - R$ 819,09 …" at bounding box center [943, 509] width 301 height 42
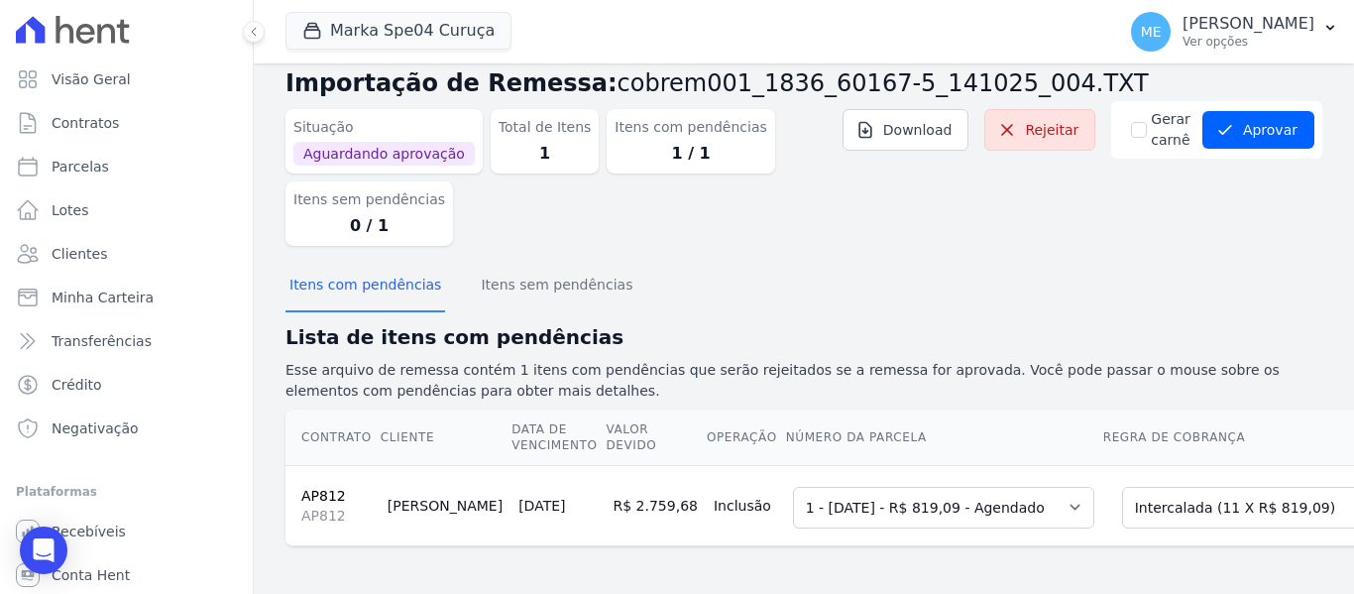
scroll to position [51, 0]
click at [1275, 490] on select "Selecione uma Nova Parcela Avulsa Parcela Avulsa Existente Parcela Normal (1 X …" at bounding box center [1264, 508] width 285 height 42
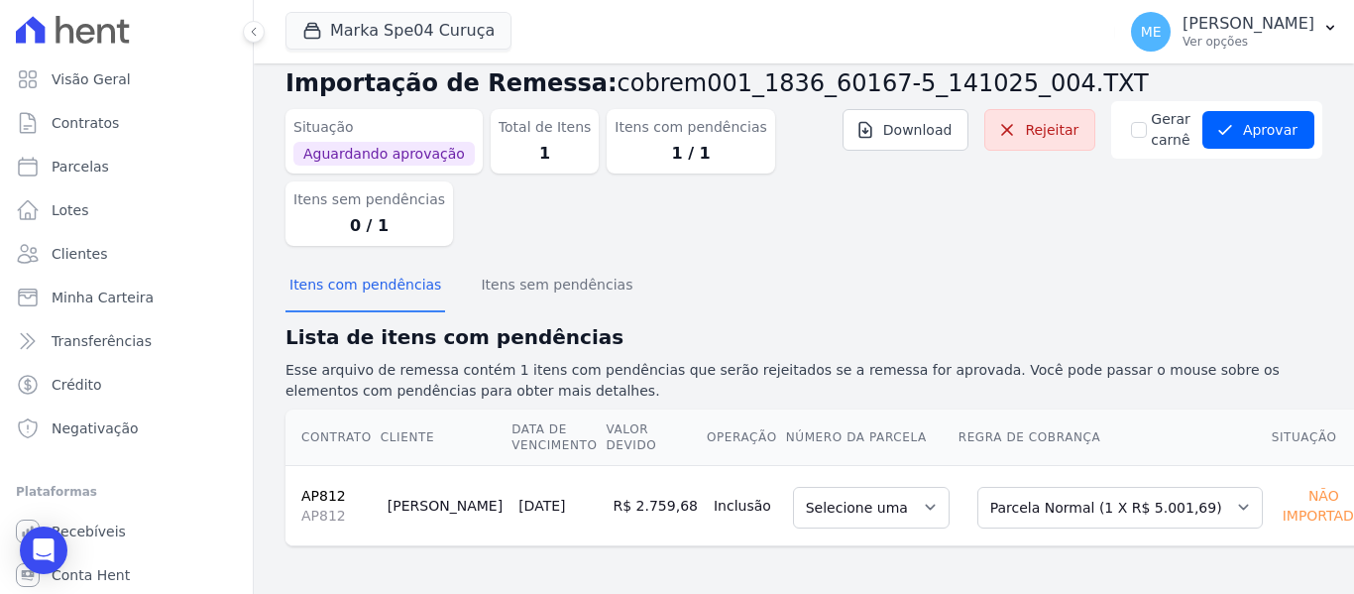
scroll to position [36, 0]
click at [862, 505] on select "Selecione uma" at bounding box center [871, 508] width 157 height 42
click at [883, 508] on select "Selecione uma" at bounding box center [871, 508] width 157 height 42
click at [883, 506] on select "Selecione uma" at bounding box center [871, 508] width 157 height 42
click at [1156, 501] on select "Selecione uma Nova Parcela Avulsa Parcela Avulsa Existente Parcela Normal (1 X …" at bounding box center [1119, 508] width 285 height 42
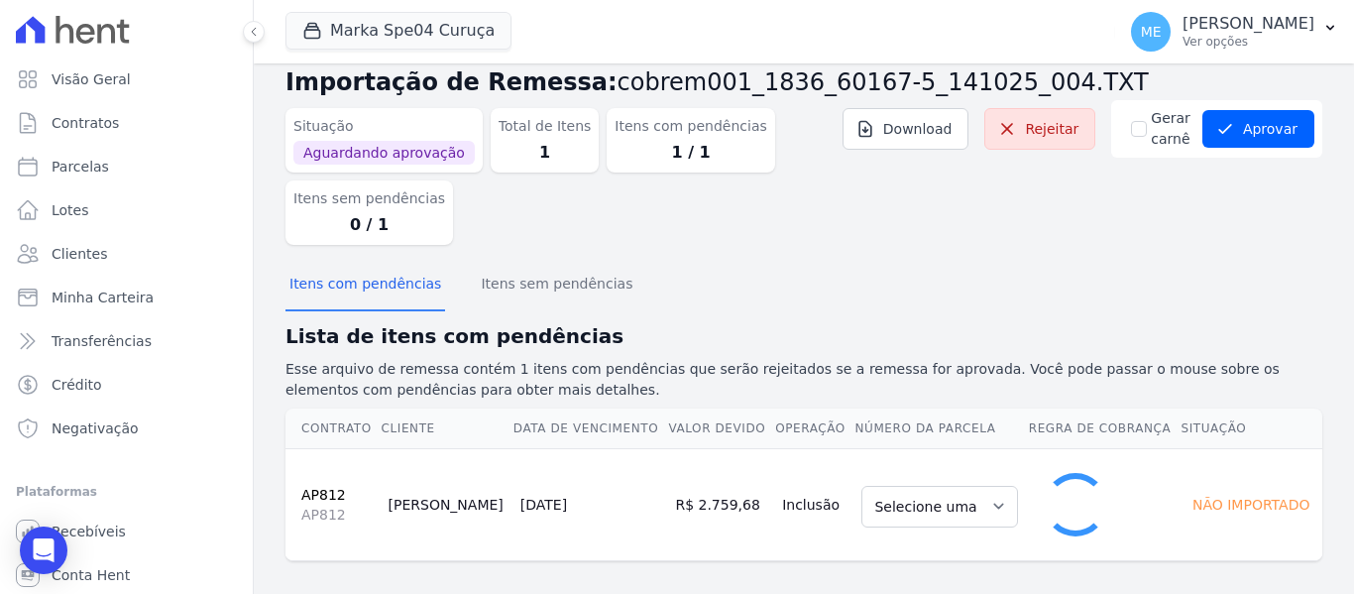
select select "0"
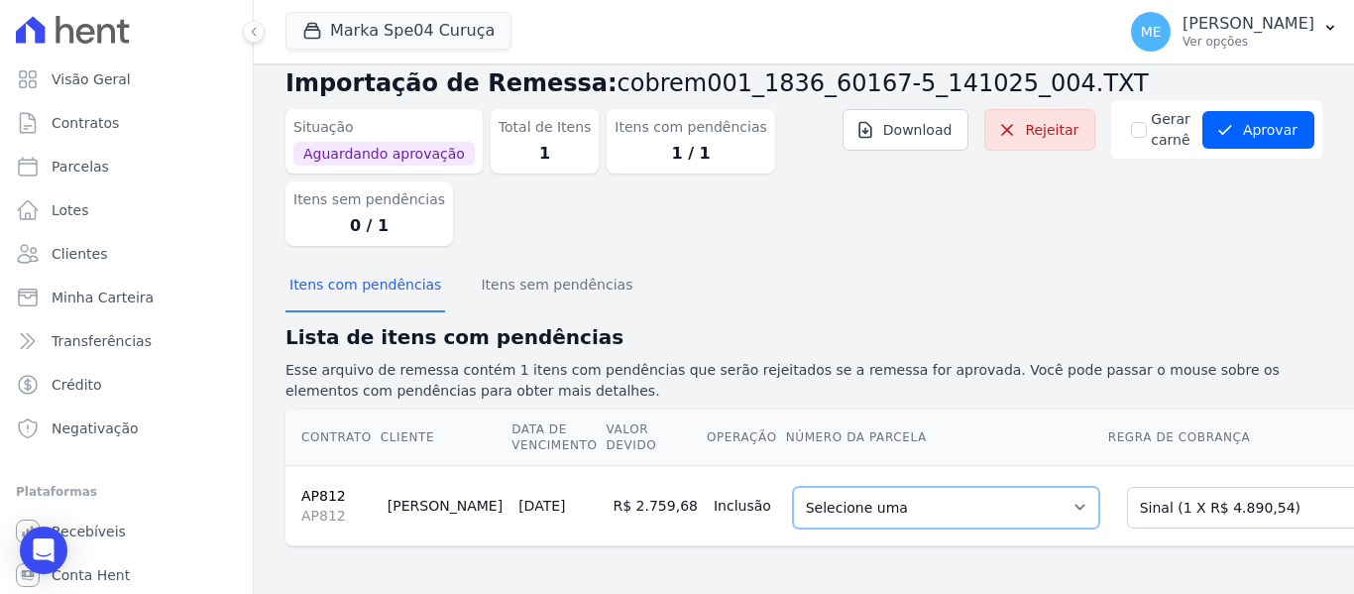
click at [1007, 503] on select "Selecione uma 1 - 25/02/2026 - R$ 4.890,54 - Agendado" at bounding box center [946, 508] width 306 height 42
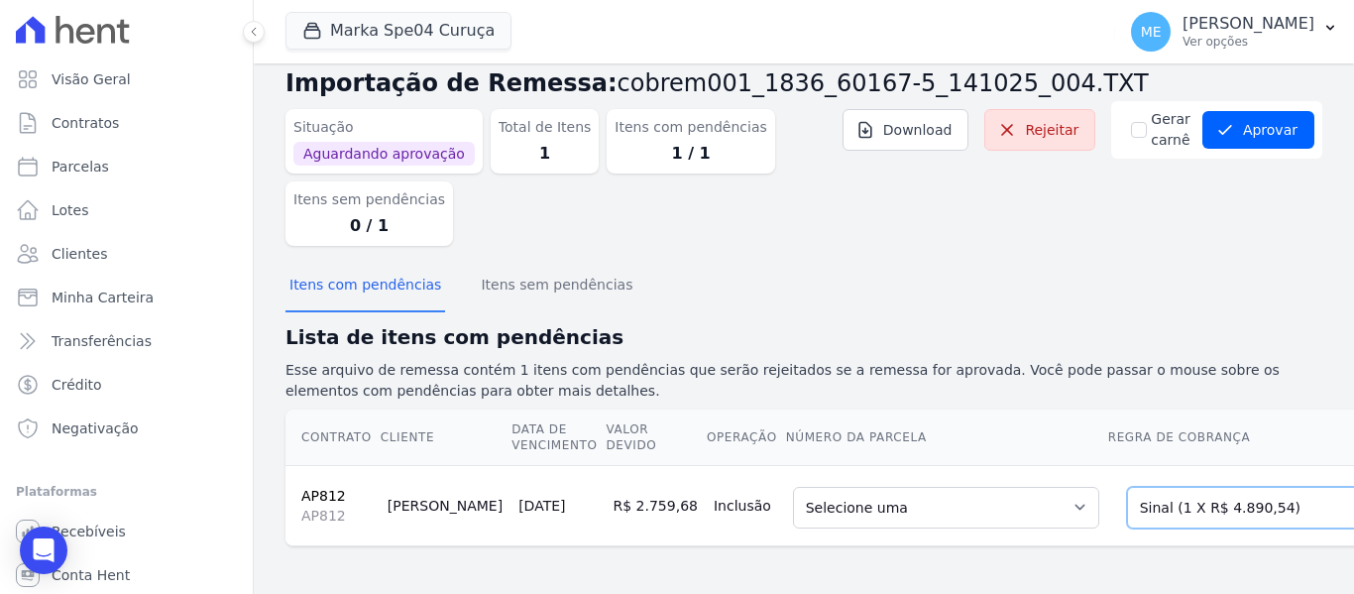
click at [1268, 502] on select "Selecione uma Nova Parcela Avulsa Parcela Avulsa Existente Parcela Normal (1 X …" at bounding box center [1269, 508] width 285 height 42
click at [1127, 487] on select "Selecione uma Nova Parcela Avulsa Parcela Avulsa Existente Parcela Normal (1 X …" at bounding box center [1269, 508] width 285 height 42
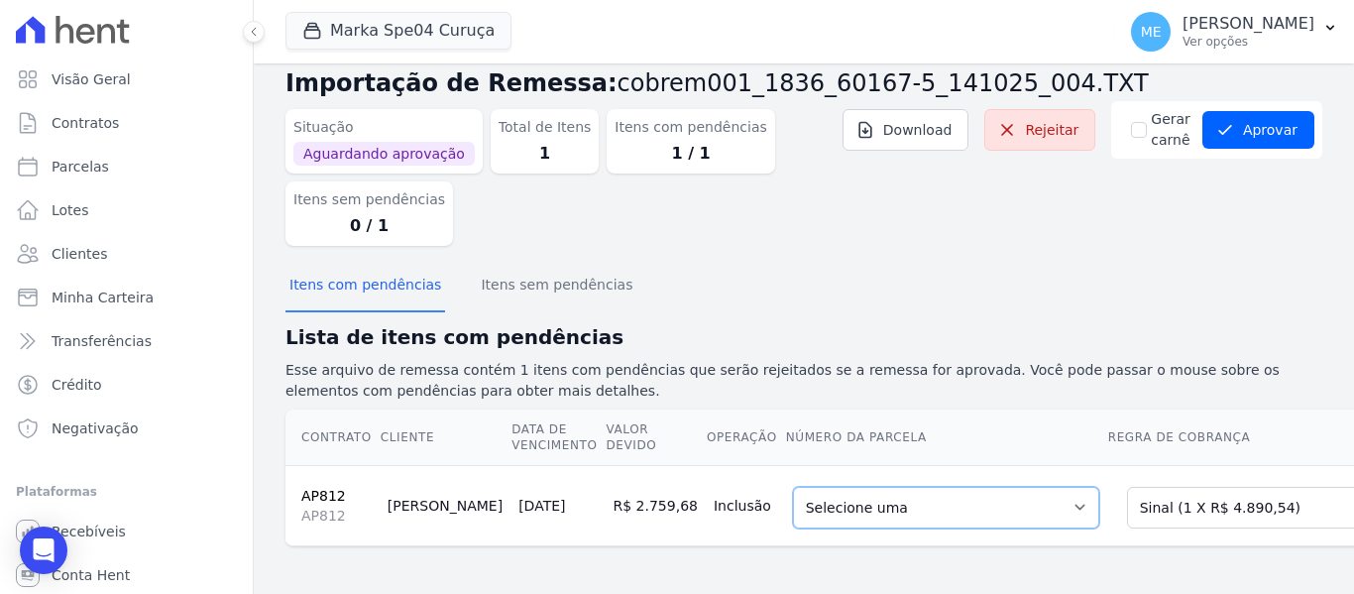
click at [997, 515] on select "Selecione uma 1 - 25/02/2026 - R$ 4.890,54 - Agendado" at bounding box center [946, 508] width 306 height 42
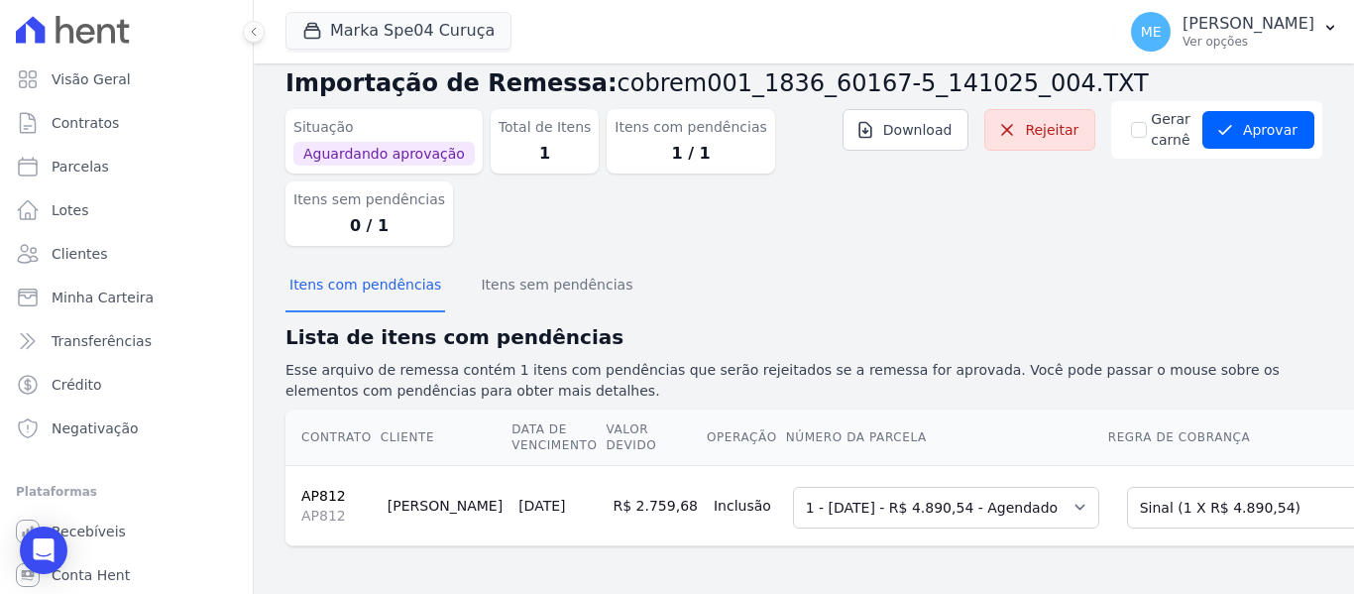
scroll to position [51, 0]
click at [1277, 132] on button "Aprovar" at bounding box center [1258, 130] width 112 height 38
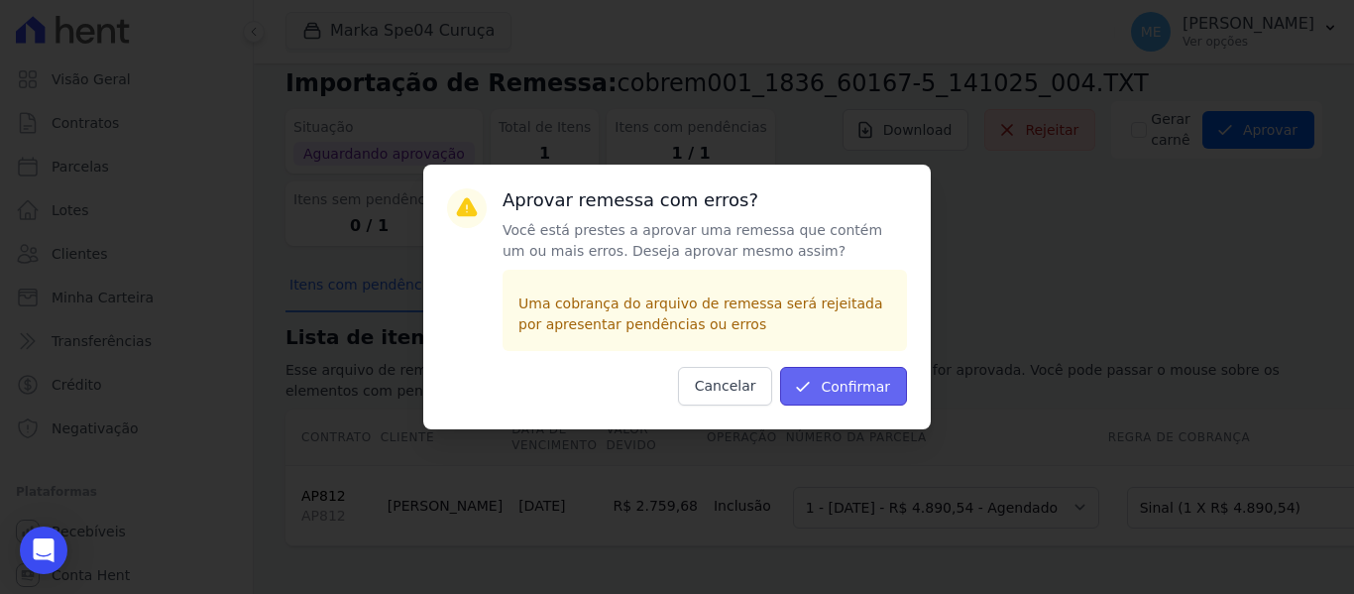
click at [876, 386] on button "Confirmar" at bounding box center [843, 386] width 127 height 39
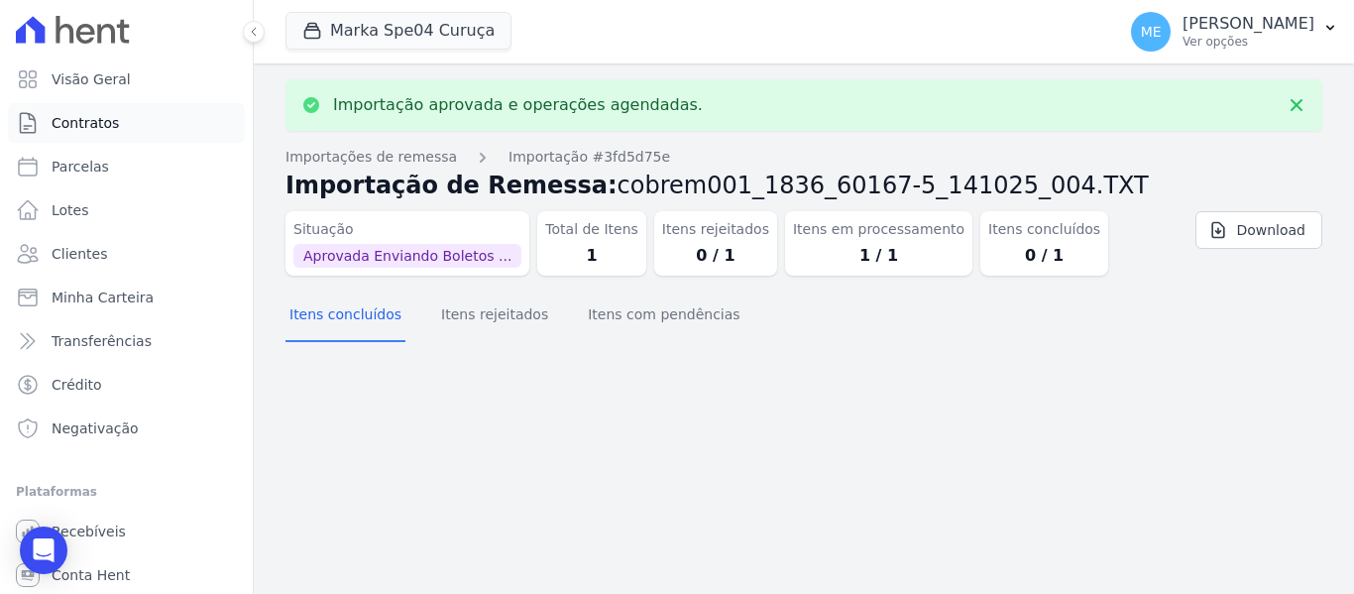
click at [115, 116] on link "Contratos" at bounding box center [126, 123] width 237 height 40
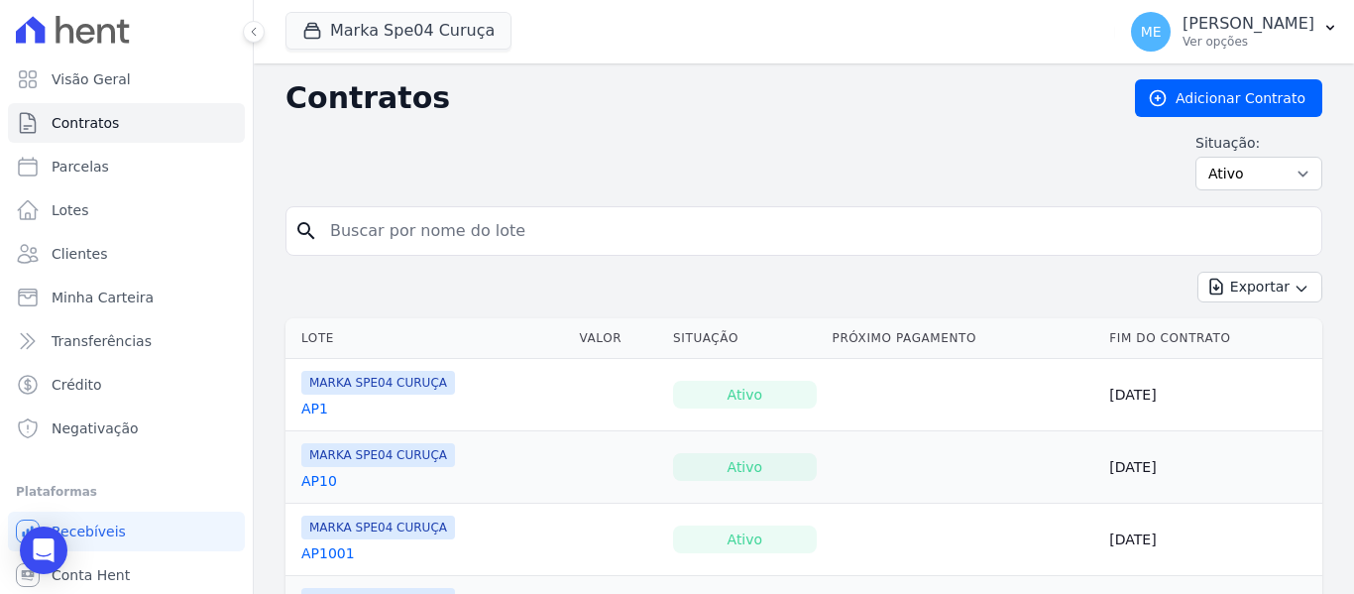
click at [500, 232] on input "search" at bounding box center [815, 231] width 995 height 40
type input "812"
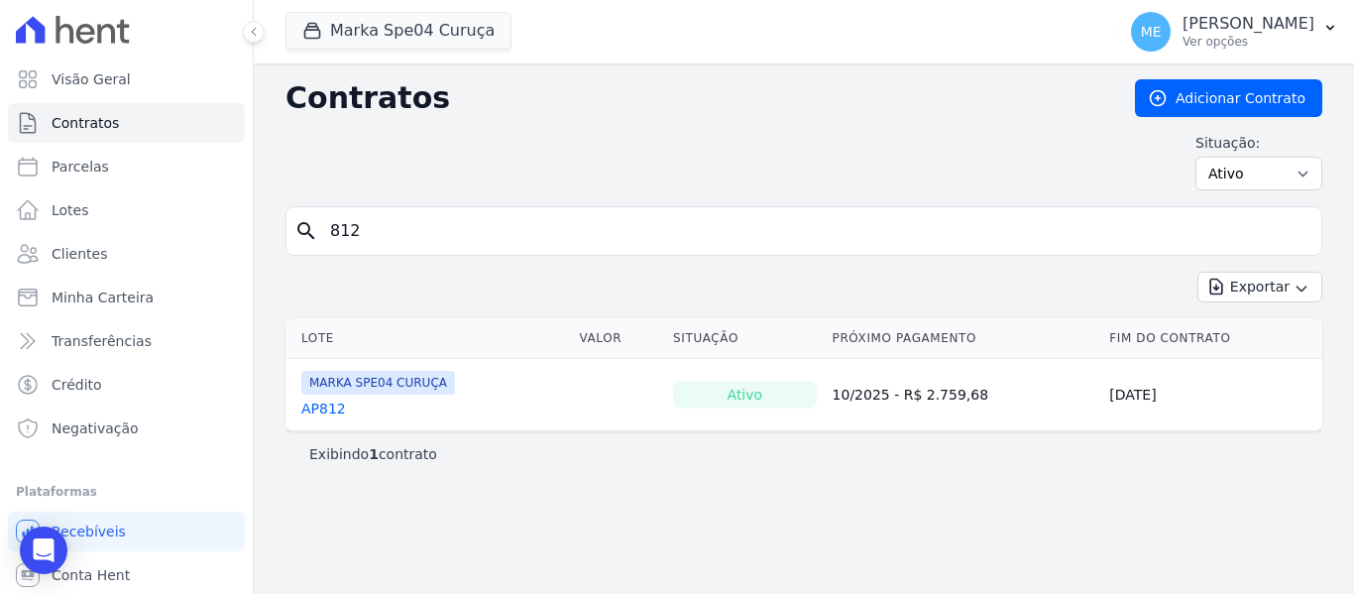
click at [326, 403] on link "AP812" at bounding box center [323, 408] width 45 height 20
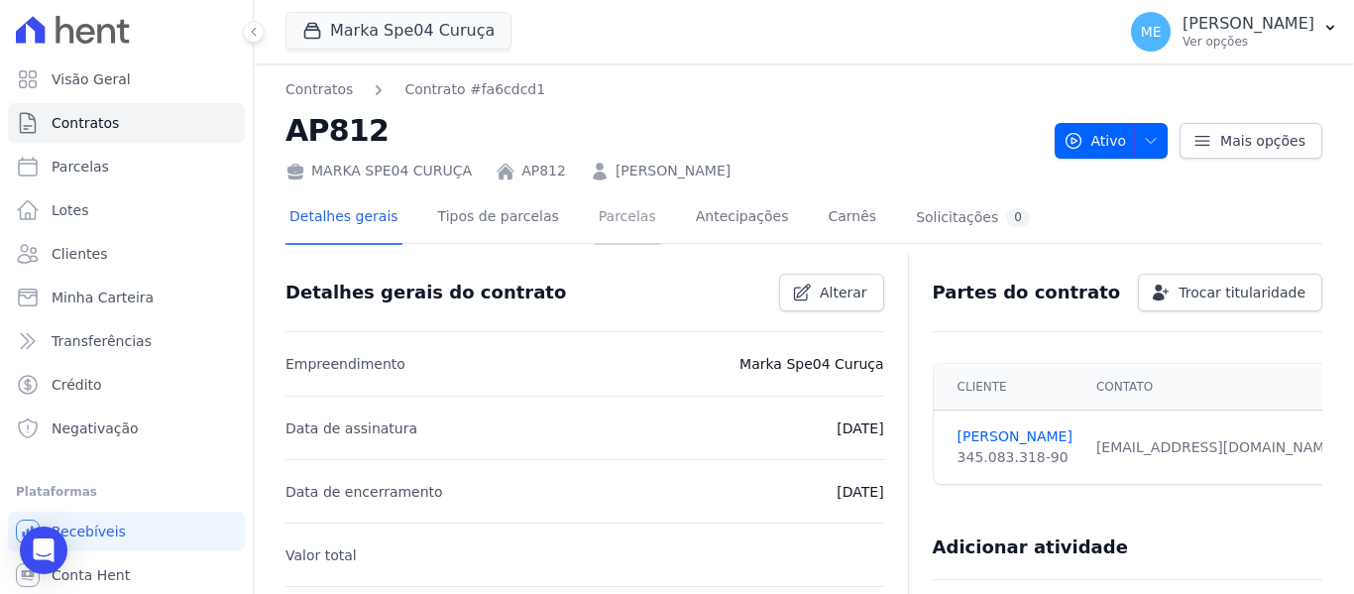
click at [608, 215] on link "Parcelas" at bounding box center [627, 218] width 65 height 53
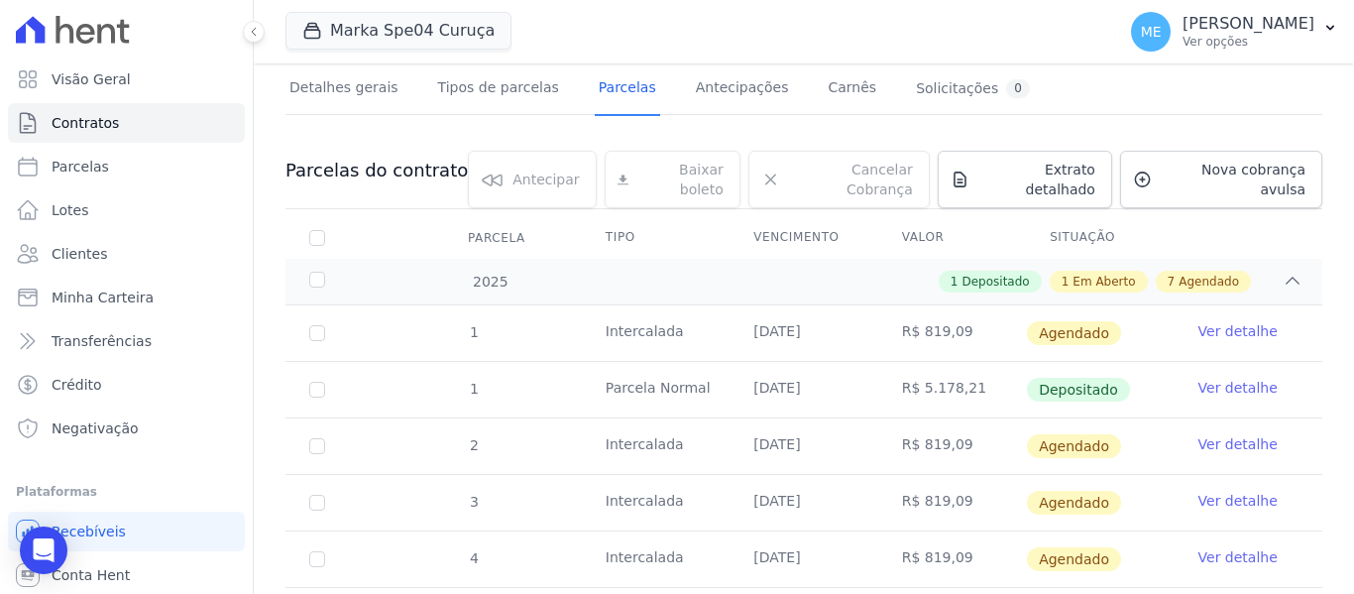
scroll to position [396, 0]
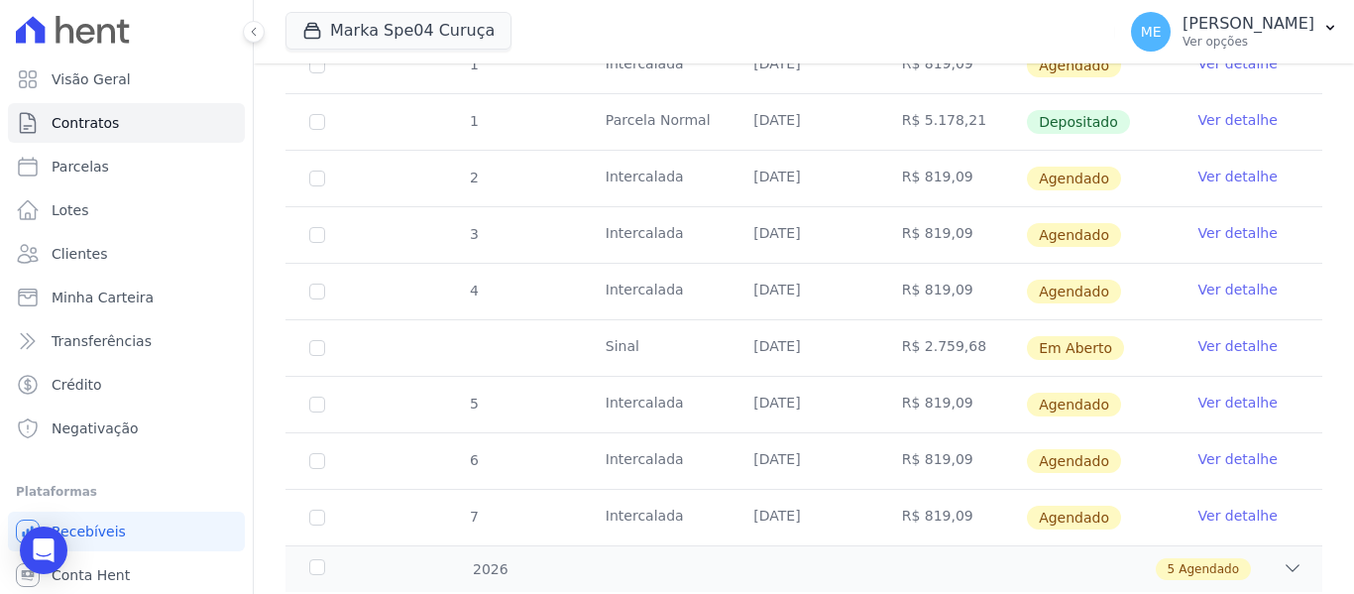
click at [1217, 336] on link "Ver detalhe" at bounding box center [1237, 346] width 79 height 20
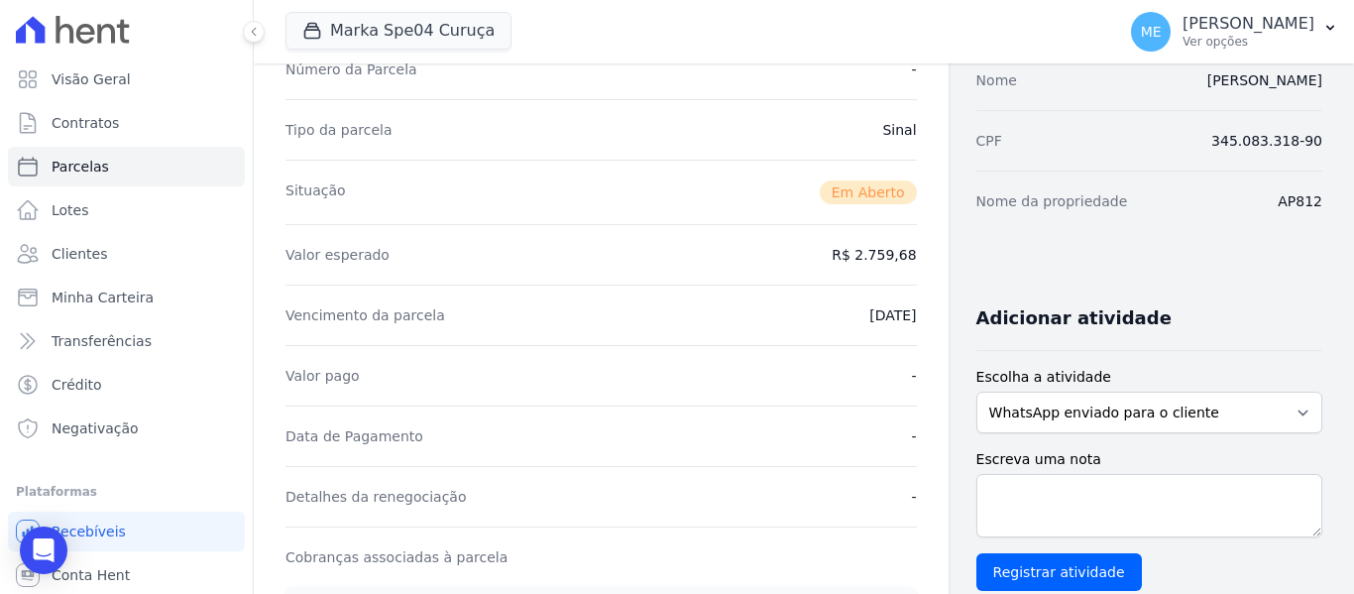
scroll to position [396, 0]
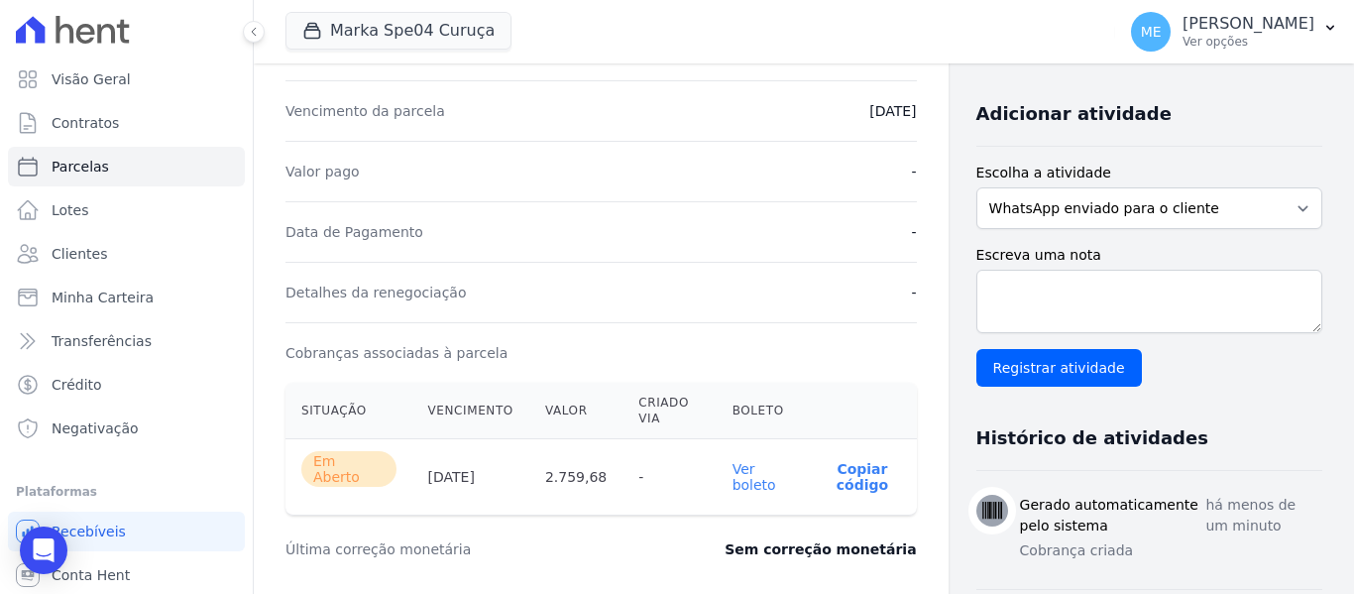
click at [744, 479] on link "Ver boleto" at bounding box center [754, 477] width 44 height 32
